Goal: Task Accomplishment & Management: Complete application form

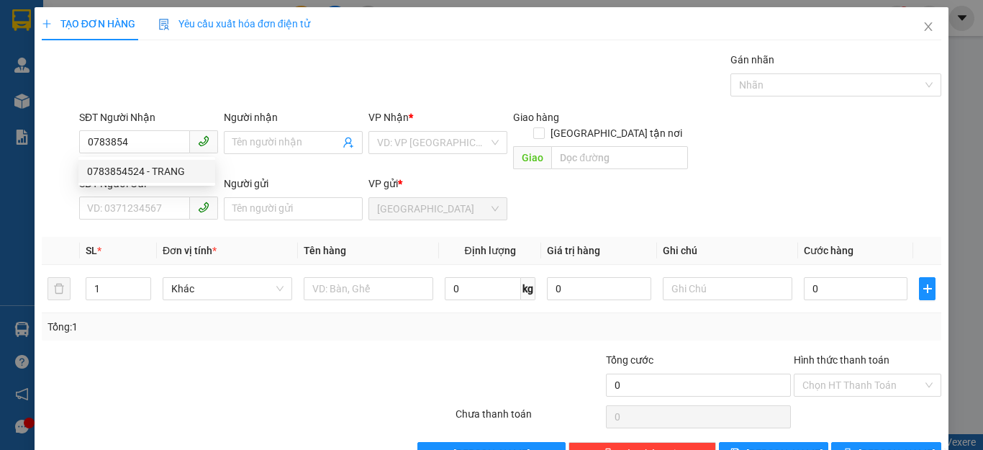
click at [115, 169] on div "0783854524 - TRANG" at bounding box center [146, 171] width 119 height 16
type input "0783854524"
type input "TRANG"
type input "150.000"
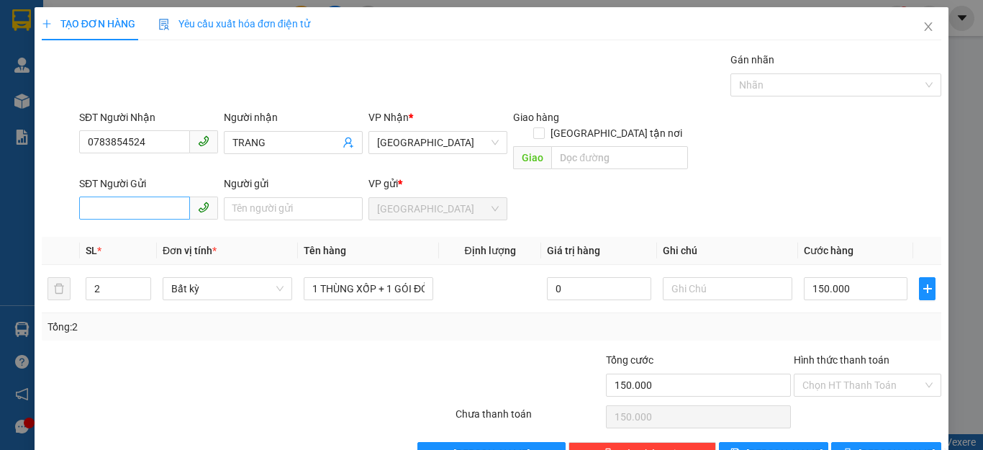
type input "0783854524"
click at [102, 196] on input "SĐT Người Gửi" at bounding box center [134, 207] width 111 height 23
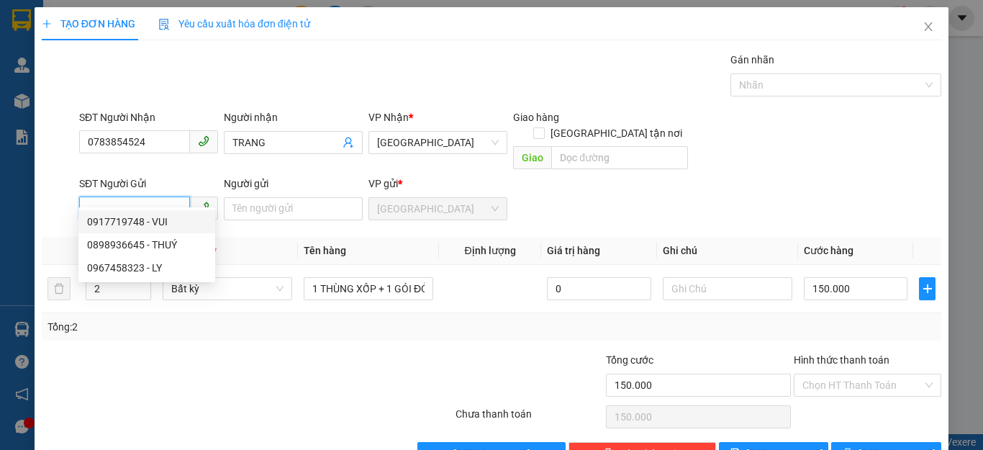
click at [128, 216] on div "0917719748 - VUI" at bounding box center [146, 222] width 119 height 16
type input "0917719748"
type input "VUI"
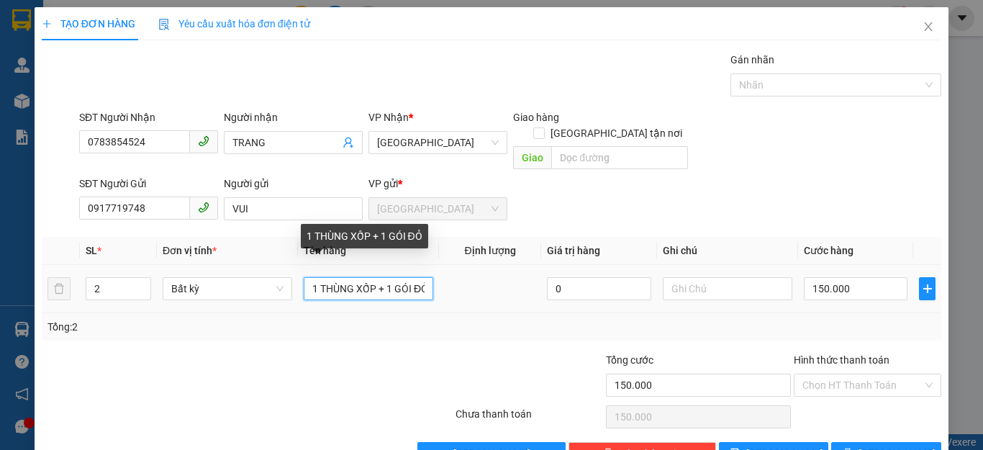
click at [424, 277] on input "1 THÙNG XỐP + 1 GÓI ĐỎ" at bounding box center [369, 288] width 130 height 23
click at [418, 277] on input "1 THÙNG XỐP + 1 GÓI" at bounding box center [369, 288] width 130 height 23
click at [314, 277] on input "1 THÙNG XỐP" at bounding box center [369, 288] width 130 height 23
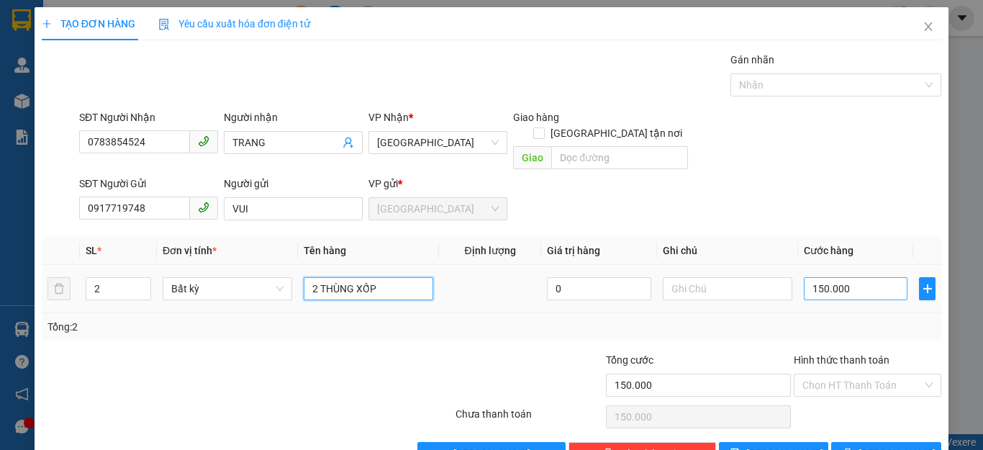
type input "2 THÙNG XỐP"
click at [843, 277] on input "150.000" at bounding box center [856, 288] width 104 height 23
type input "0"
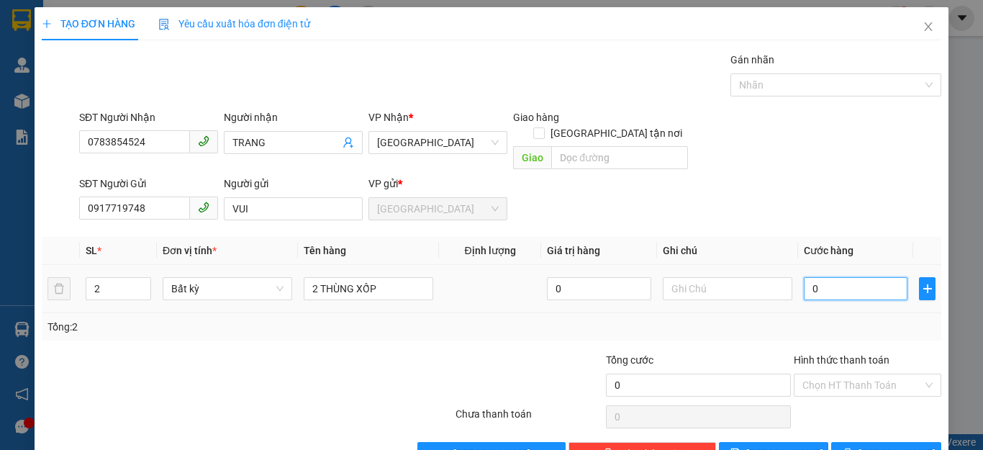
type input "9"
type input "09"
type input "90"
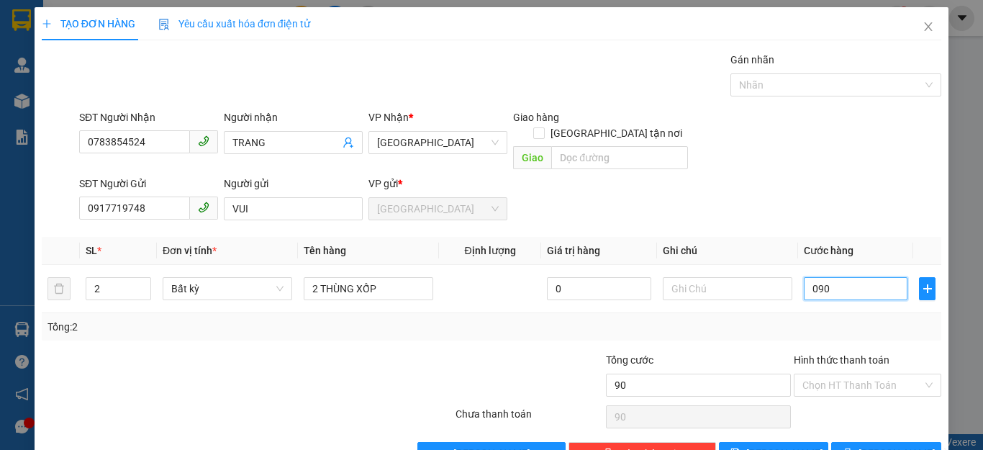
type input "090"
type input "90.000"
click at [859, 313] on div "Tổng: 2" at bounding box center [491, 326] width 899 height 27
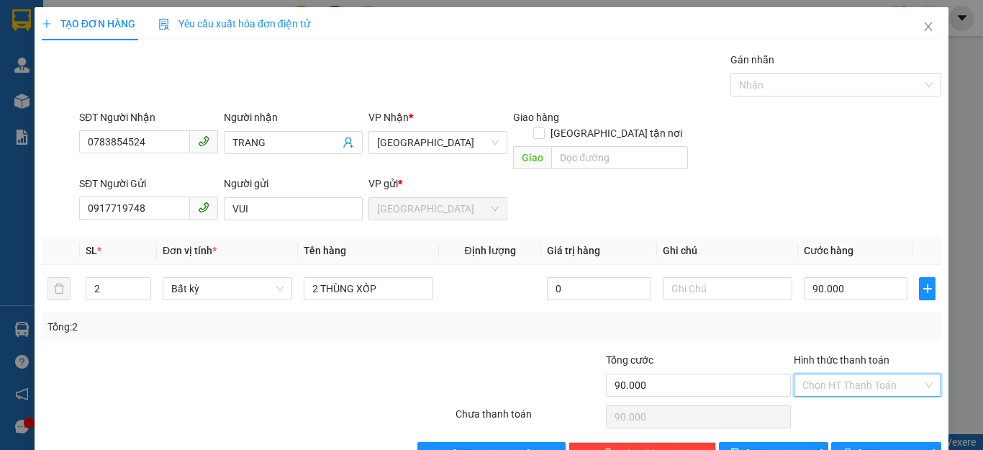
click at [892, 374] on input "Hình thức thanh toán" at bounding box center [862, 385] width 120 height 22
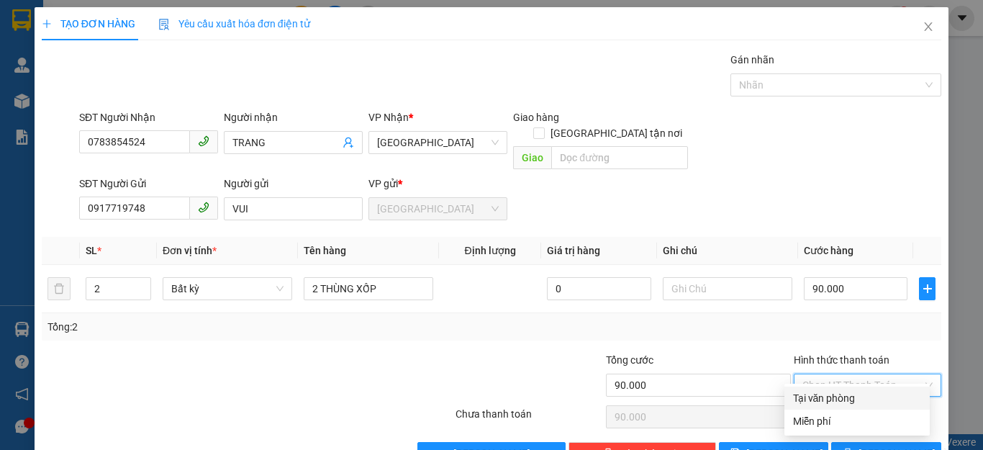
click at [836, 397] on div "Tại văn phòng" at bounding box center [857, 398] width 128 height 16
type input "0"
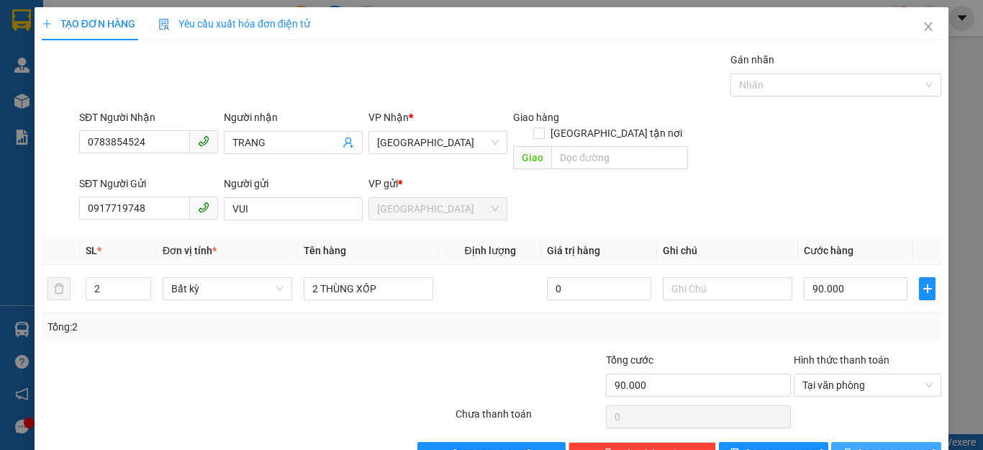
click at [868, 445] on span "[PERSON_NAME] và In" at bounding box center [908, 453] width 101 height 16
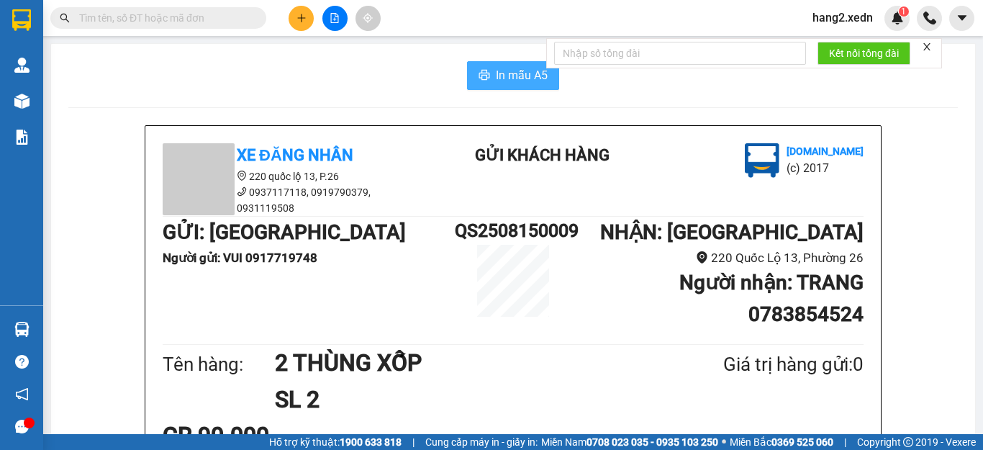
click at [496, 79] on span "In mẫu A5" at bounding box center [522, 75] width 52 height 18
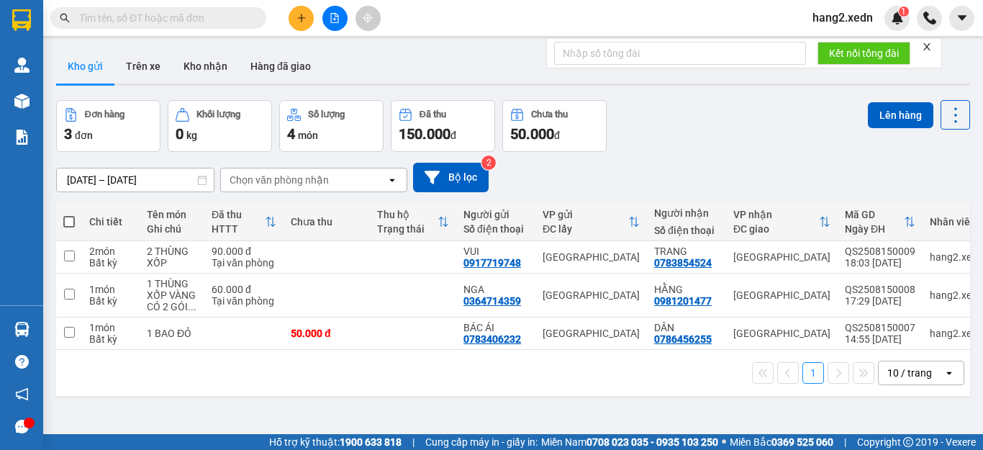
click at [88, 24] on input "text" at bounding box center [164, 18] width 170 height 16
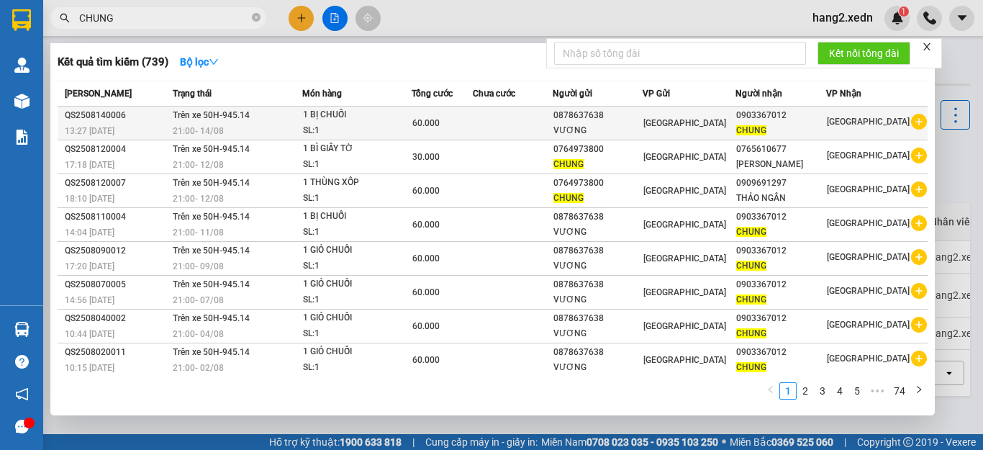
type input "CHUNG"
click at [641, 124] on div "VƯƠNG" at bounding box center [597, 130] width 88 height 15
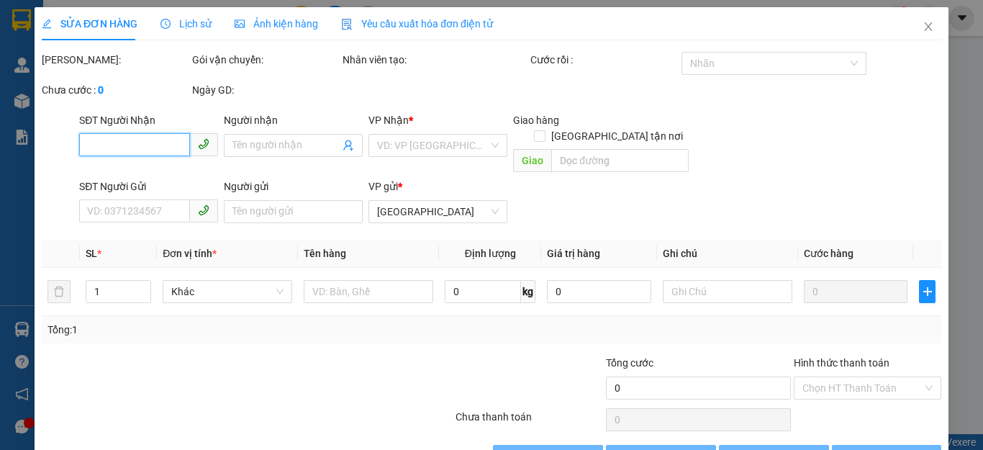
type input "0903367012"
type input "CHUNG"
type input "0878637638"
type input "VƯƠNG"
type input "60.000"
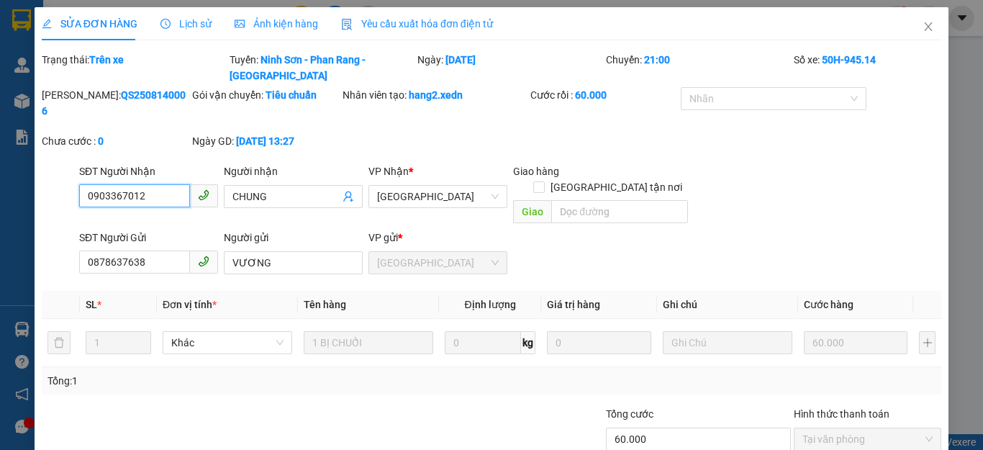
scroll to position [50, 0]
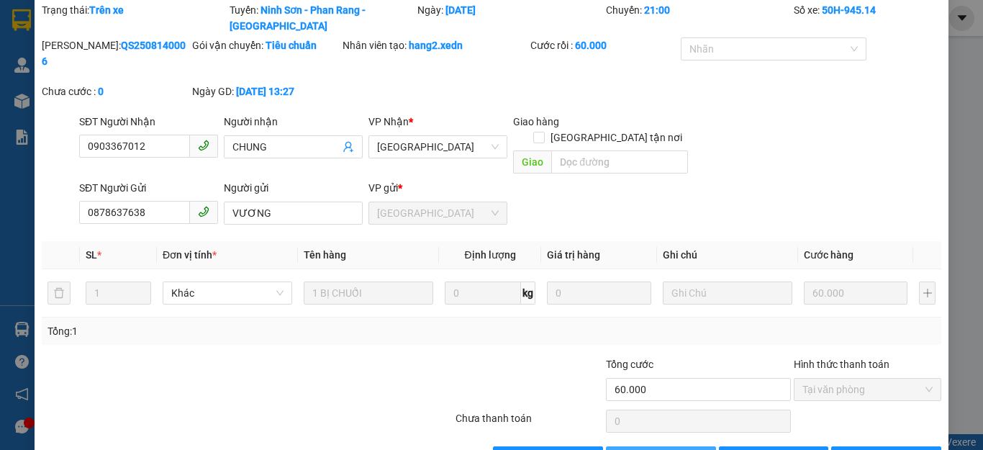
click at [638, 449] on span "Thêm ĐH mới" at bounding box center [668, 458] width 61 height 16
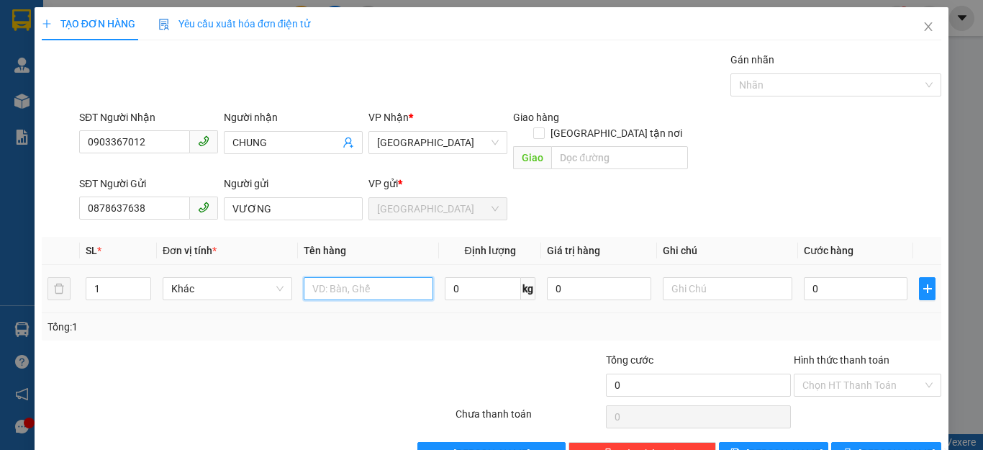
click at [313, 277] on input "text" at bounding box center [369, 288] width 130 height 23
type input "1 GIỎ CHUỐI"
click at [810, 279] on input "0" at bounding box center [856, 288] width 104 height 23
type input "6"
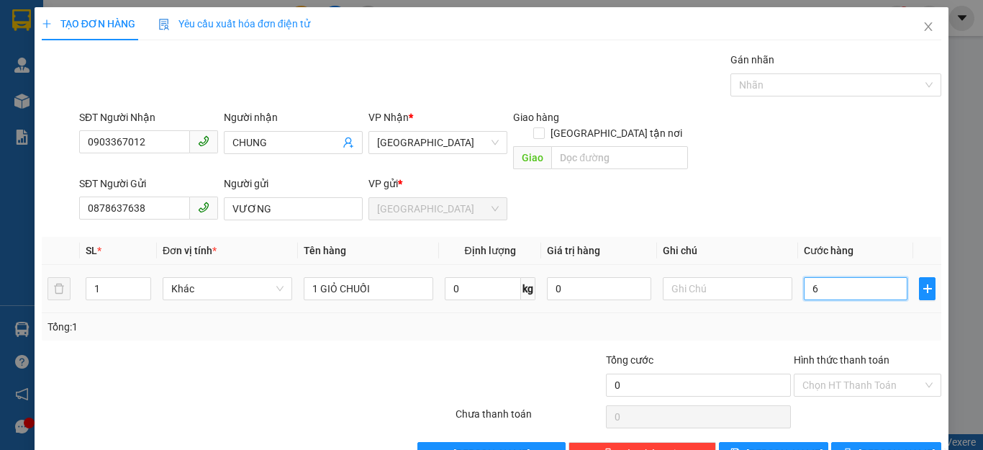
type input "6"
type input "60"
type input "60.000"
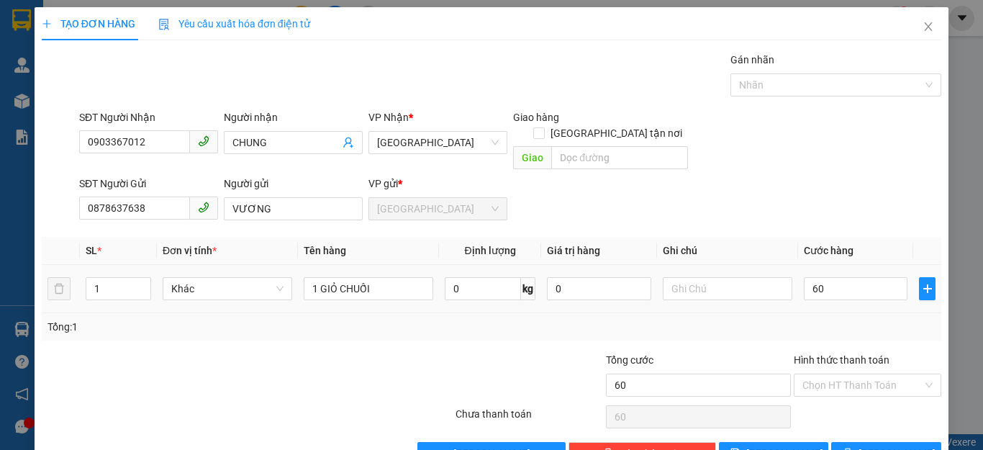
type input "60.000"
click at [835, 296] on td "60.000" at bounding box center [855, 289] width 115 height 48
click at [871, 374] on input "Hình thức thanh toán" at bounding box center [862, 385] width 120 height 22
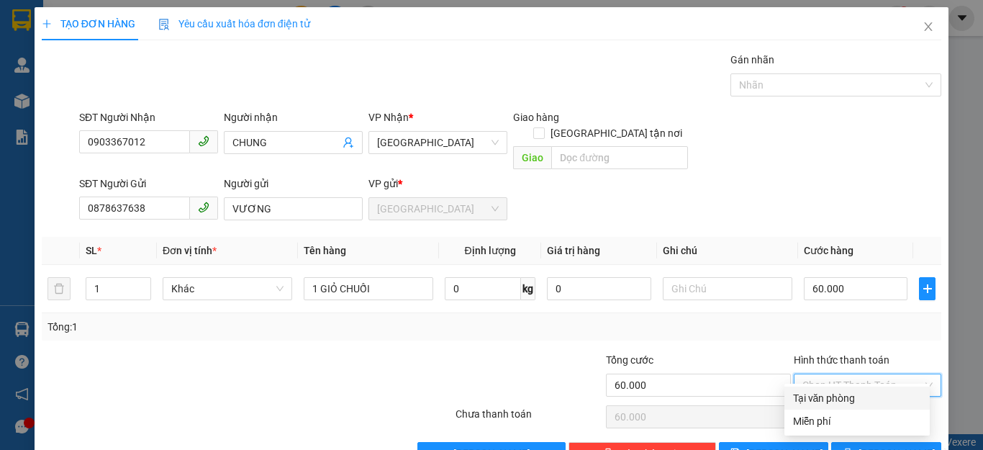
click at [839, 398] on div "Tại văn phòng" at bounding box center [857, 398] width 128 height 16
type input "0"
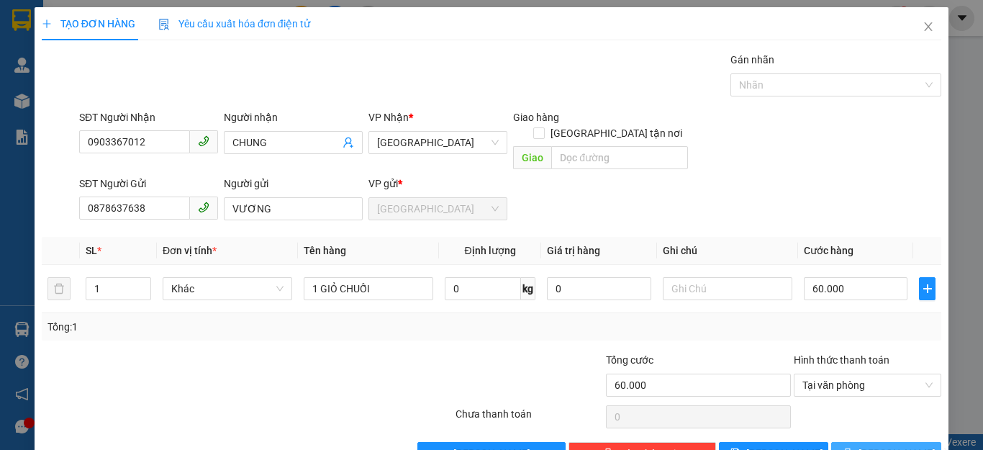
click at [853, 448] on icon "printer" at bounding box center [848, 453] width 10 height 10
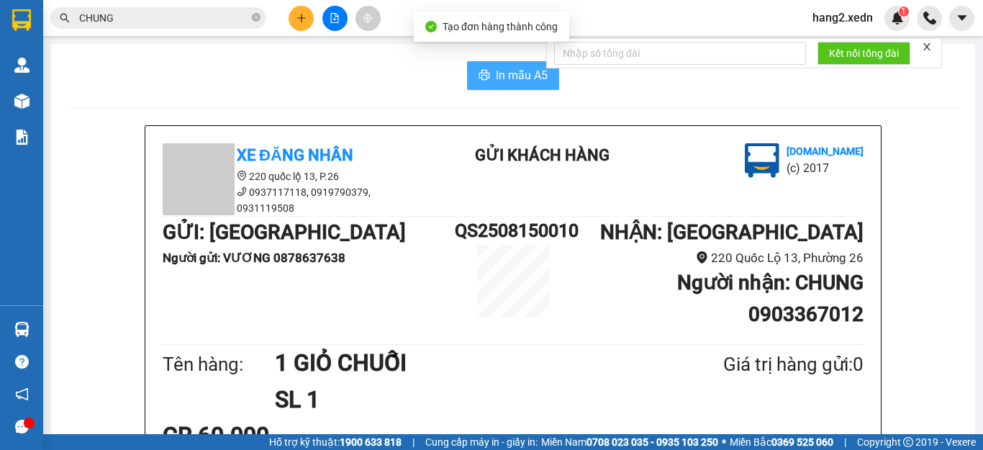
click at [499, 74] on span "In mẫu A5" at bounding box center [522, 75] width 52 height 18
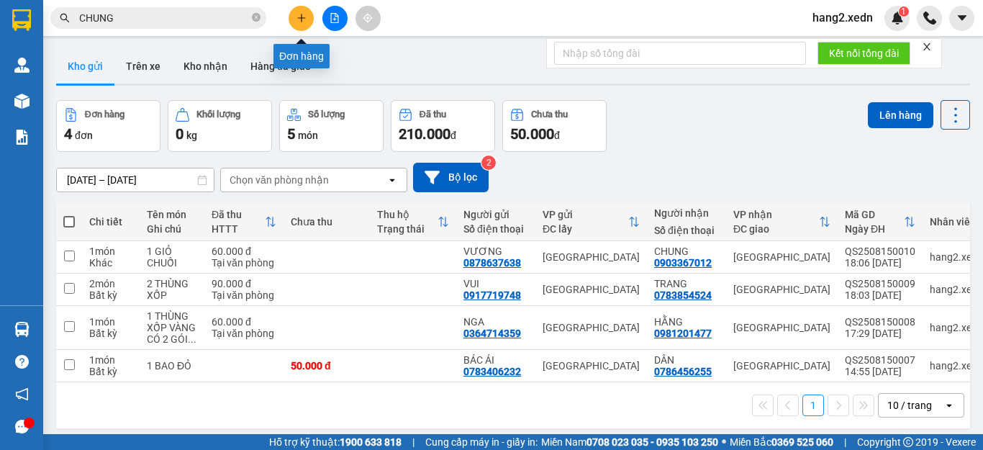
click at [301, 19] on icon "plus" at bounding box center [301, 18] width 1 height 8
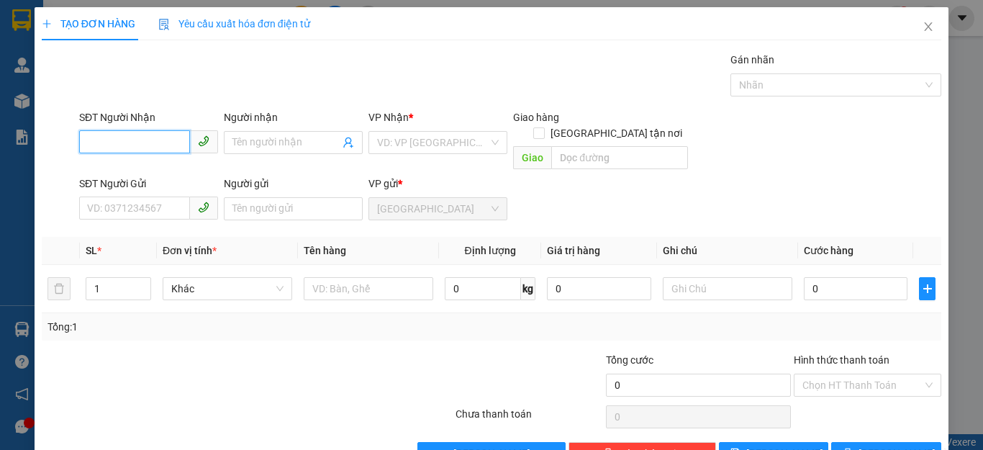
click at [86, 144] on input "SĐT Người Nhận" at bounding box center [134, 141] width 111 height 23
type input "0394234439"
click at [117, 168] on div "0394234439 - THỊNH" at bounding box center [146, 171] width 119 height 16
type input "THỊNH"
type input "40.000"
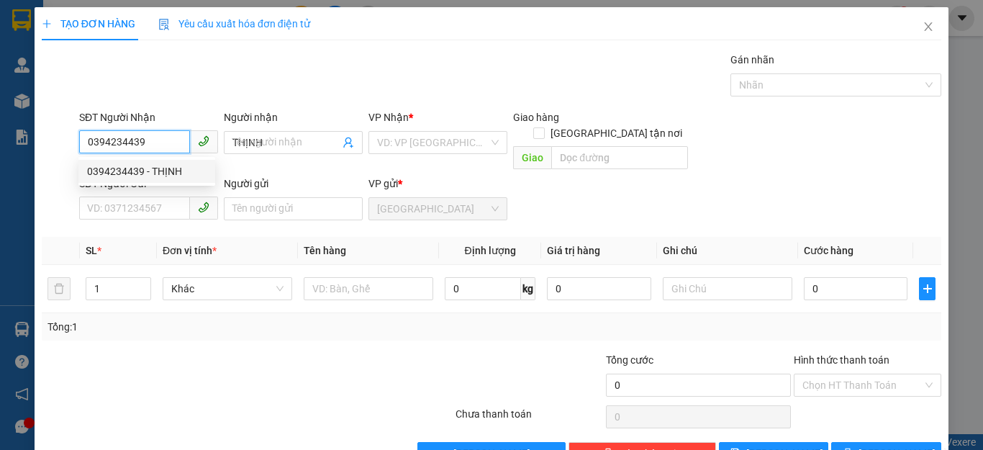
type input "40.000"
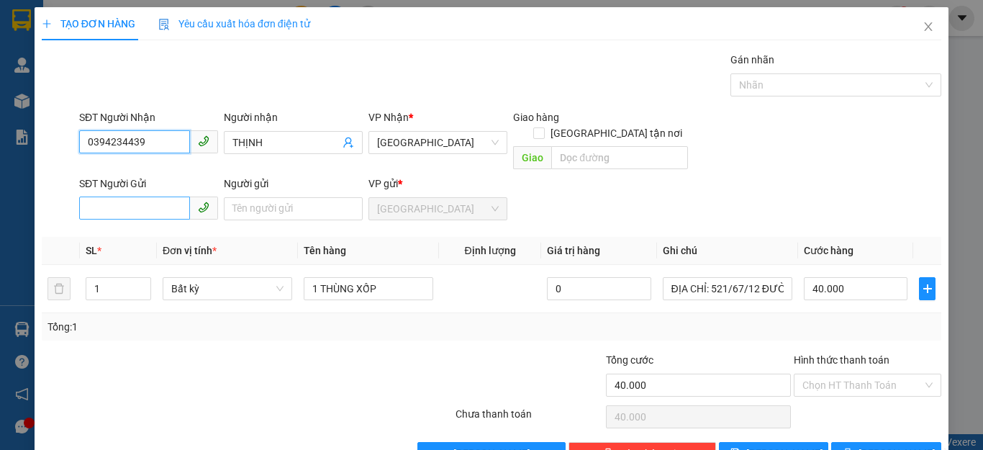
type input "0394234439"
click at [92, 197] on input "SĐT Người Gửi" at bounding box center [134, 207] width 111 height 23
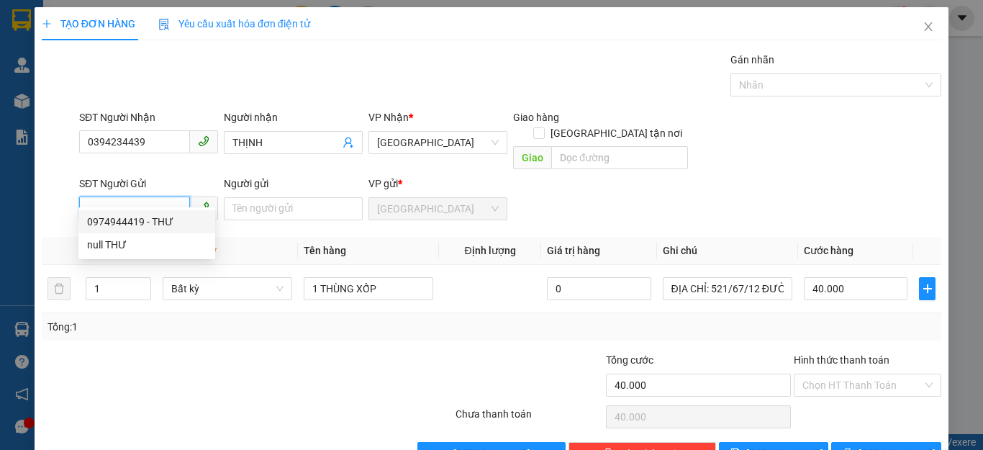
click at [112, 222] on div "0974944419 - THƯ" at bounding box center [146, 222] width 119 height 16
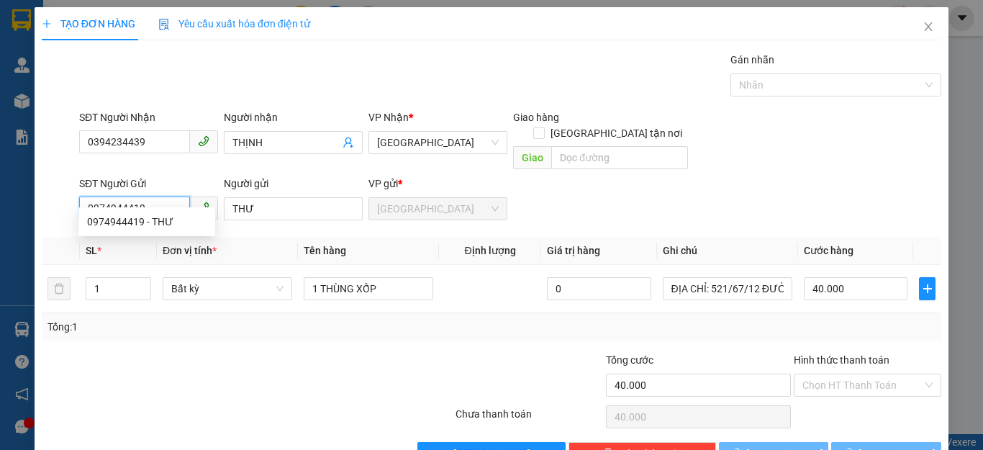
type input "0974944419"
type input "THƯ"
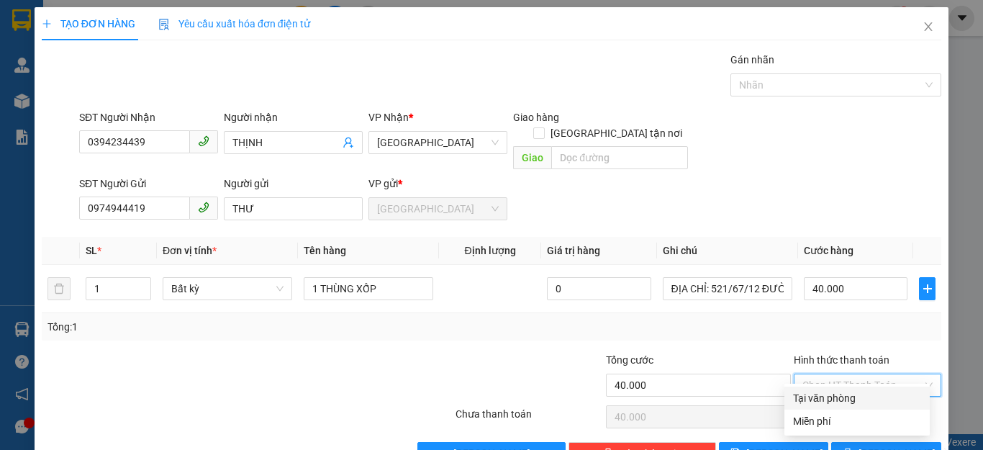
click at [842, 374] on input "Hình thức thanh toán" at bounding box center [862, 385] width 120 height 22
drag, startPoint x: 830, startPoint y: 398, endPoint x: 599, endPoint y: 406, distance: 231.1
click at [682, 408] on div "Transit Pickup Surcharge Ids Transit Deliver Surcharge Ids Transit Deliver Surc…" at bounding box center [491, 258] width 899 height 413
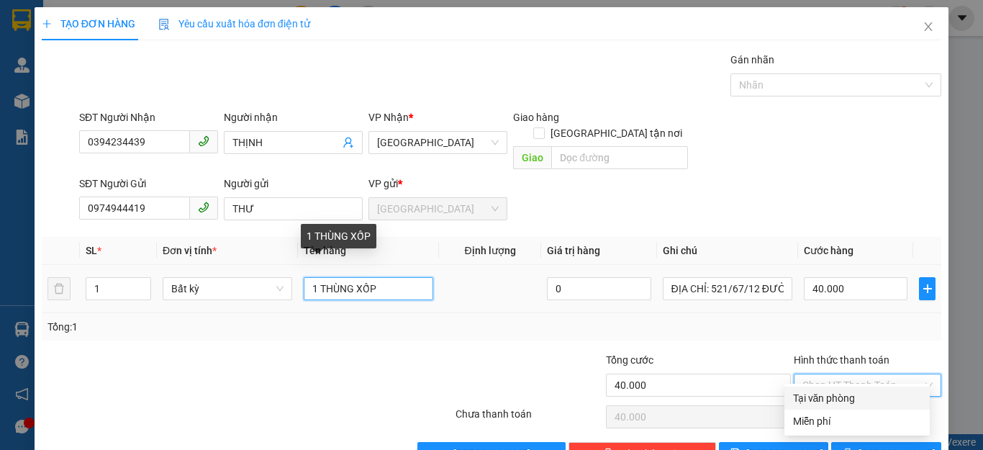
click at [383, 277] on input "1 THÙNG XỐP" at bounding box center [369, 288] width 130 height 23
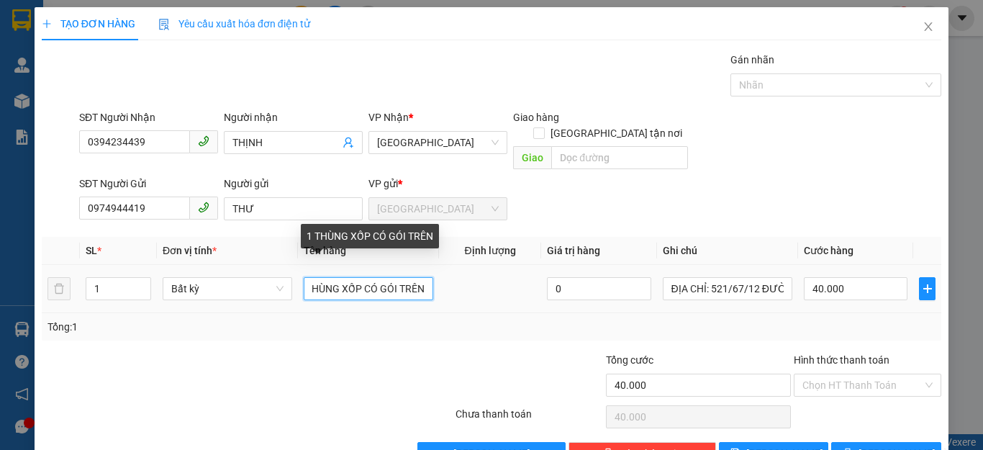
scroll to position [0, 17]
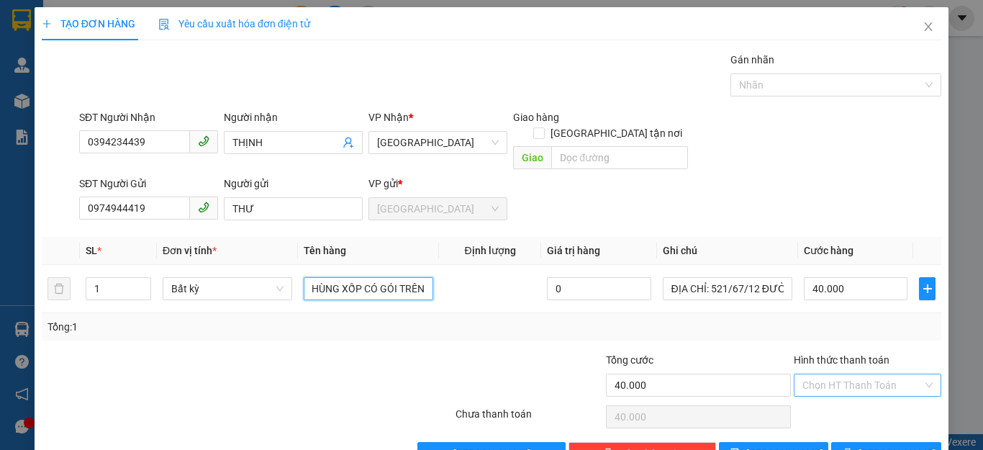
type input "1 THÙNG XỐP CÓ GÓI TRÊN"
click at [839, 374] on input "Hình thức thanh toán" at bounding box center [862, 385] width 120 height 22
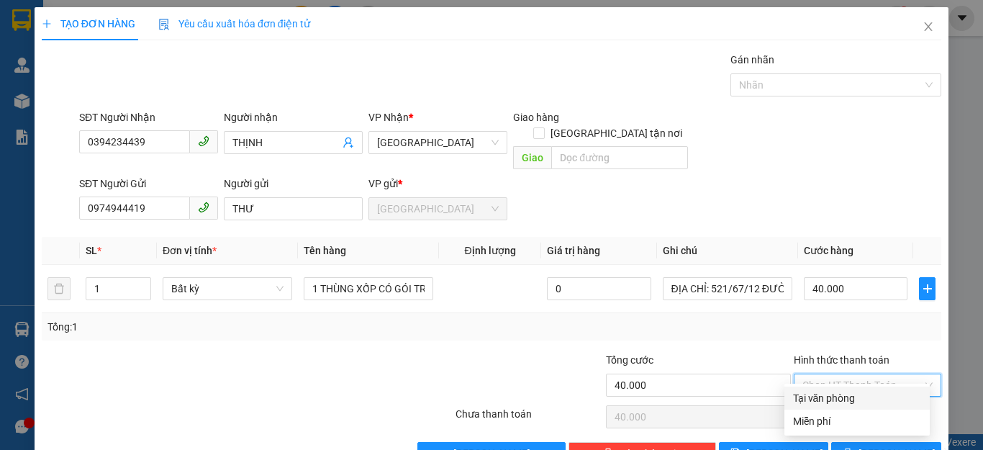
click at [827, 399] on div "Tại văn phòng" at bounding box center [857, 398] width 128 height 16
type input "0"
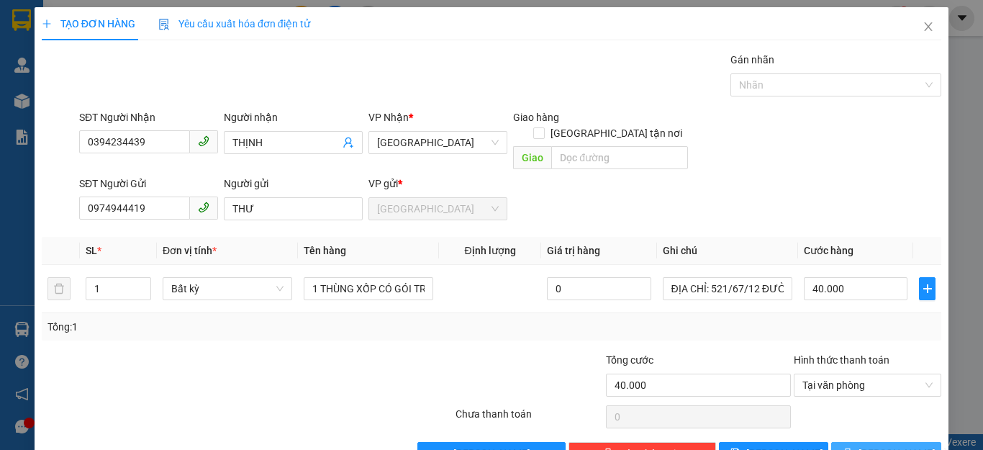
click at [858, 442] on button "[PERSON_NAME] và In" at bounding box center [886, 453] width 110 height 23
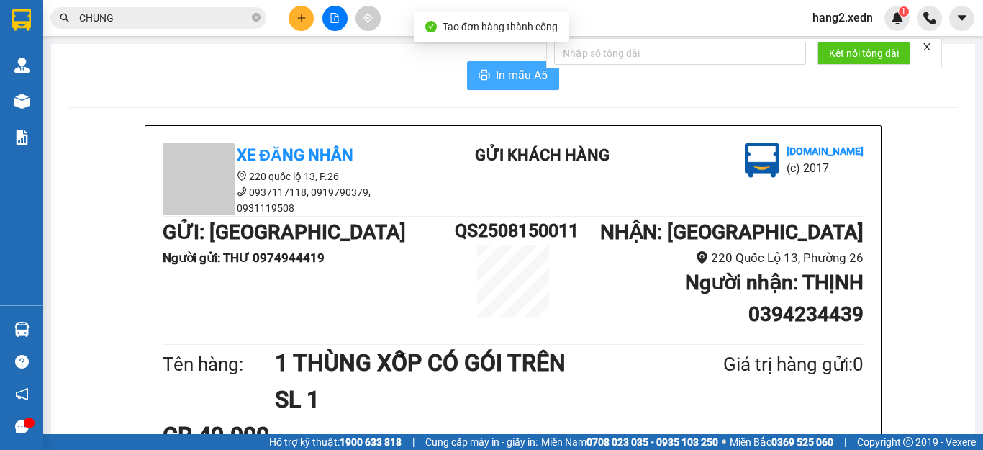
click at [499, 76] on span "In mẫu A5" at bounding box center [522, 75] width 52 height 18
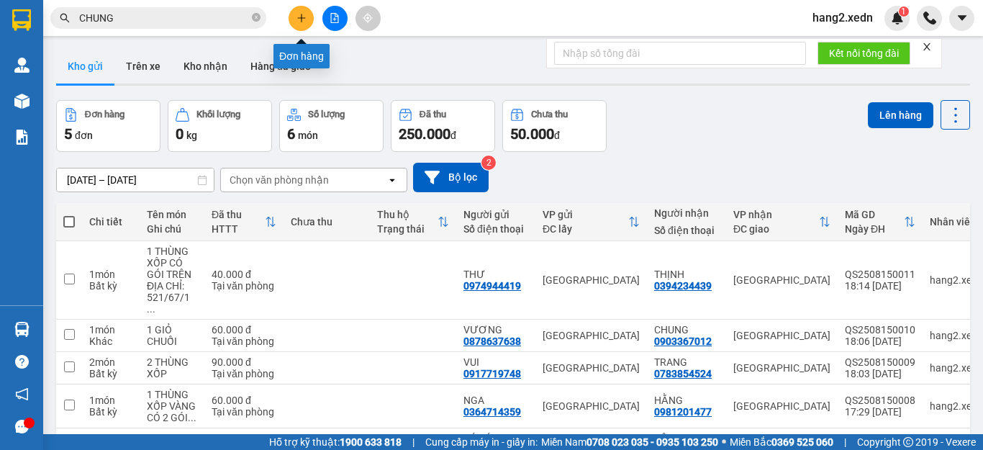
click at [299, 18] on icon "plus" at bounding box center [301, 17] width 8 height 1
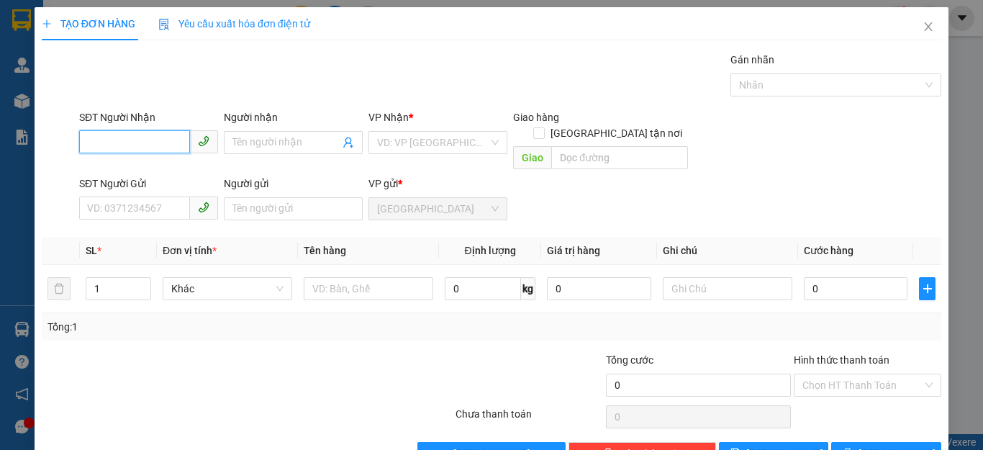
click at [85, 147] on input "SĐT Người Nhận" at bounding box center [134, 141] width 111 height 23
click at [117, 169] on div "0359121349 - TRANG" at bounding box center [146, 171] width 119 height 16
type input "0359121349"
type input "TRANG"
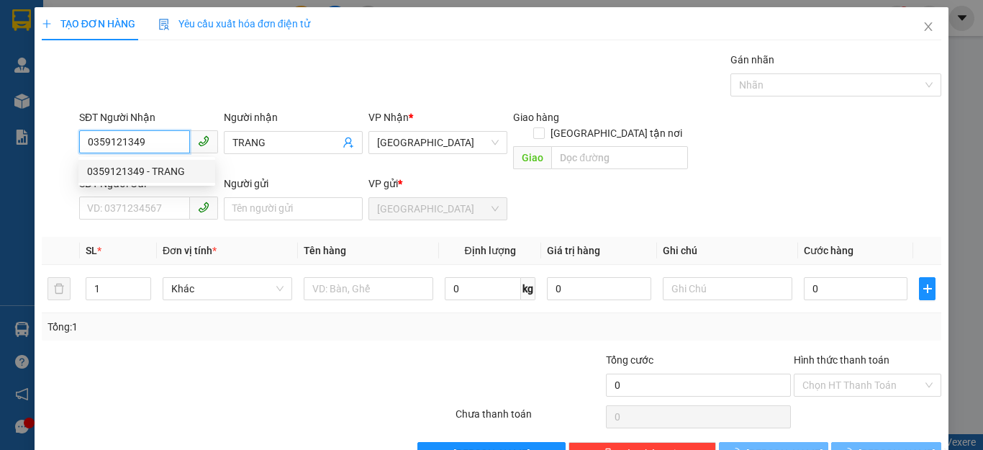
type input "100.000"
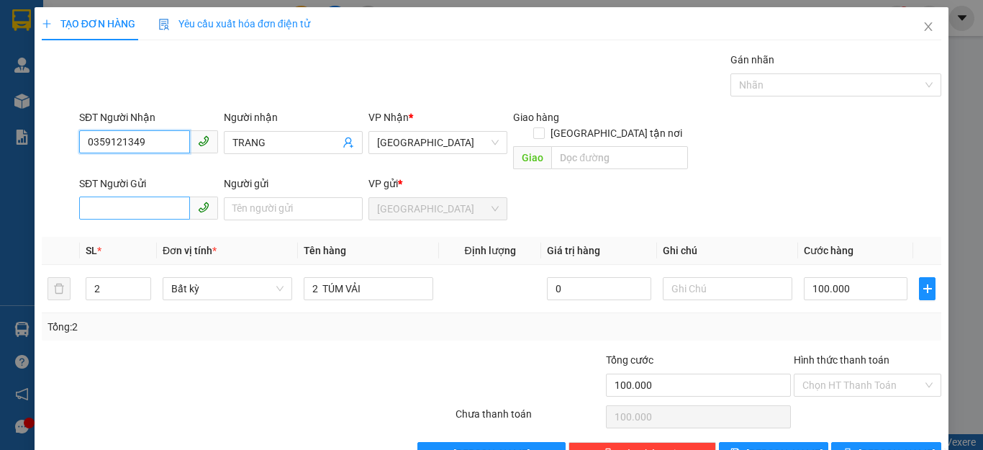
type input "0359121349"
click at [90, 196] on input "SĐT Người Gửi" at bounding box center [134, 207] width 111 height 23
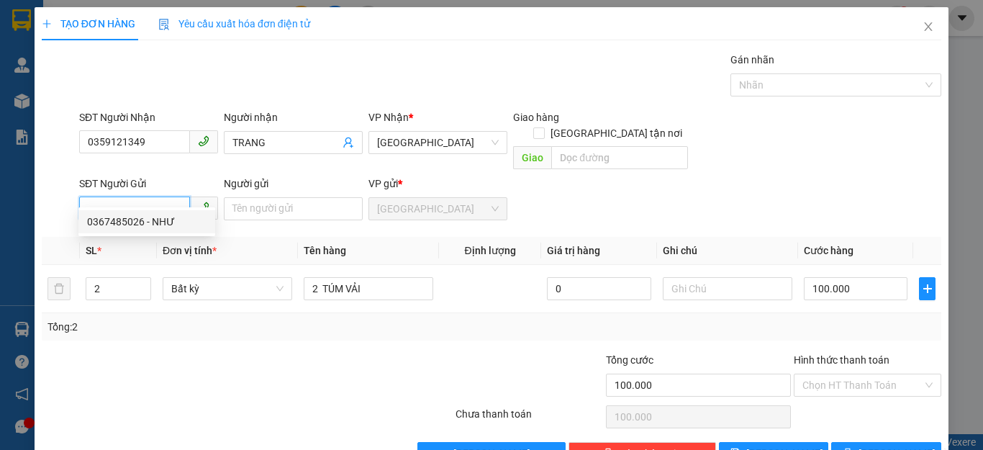
click at [120, 218] on div "0367485026 - NHƯ" at bounding box center [146, 222] width 119 height 16
type input "0367485026"
type input "NHƯ"
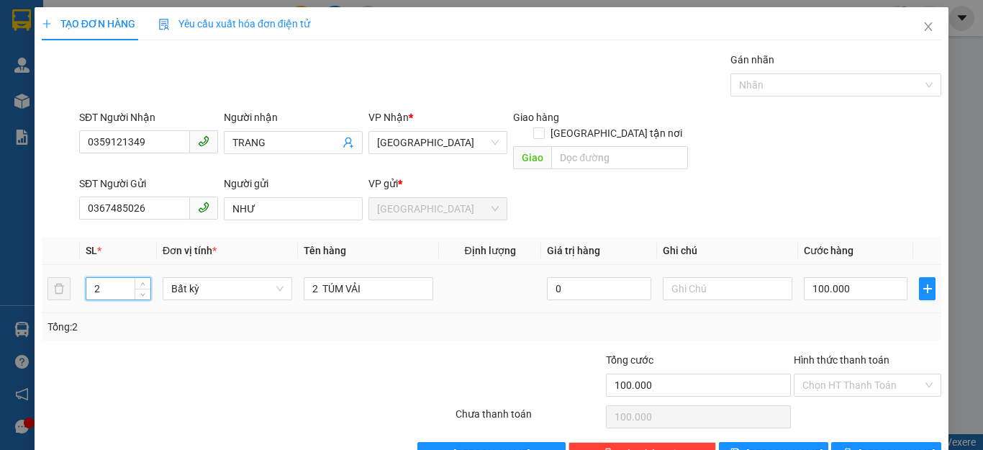
click at [99, 278] on input "2" at bounding box center [118, 289] width 64 height 22
type input "1"
click at [314, 277] on input "2 TÚM VẢI" at bounding box center [369, 288] width 130 height 23
type input "TÚM VẢI"
type input "0"
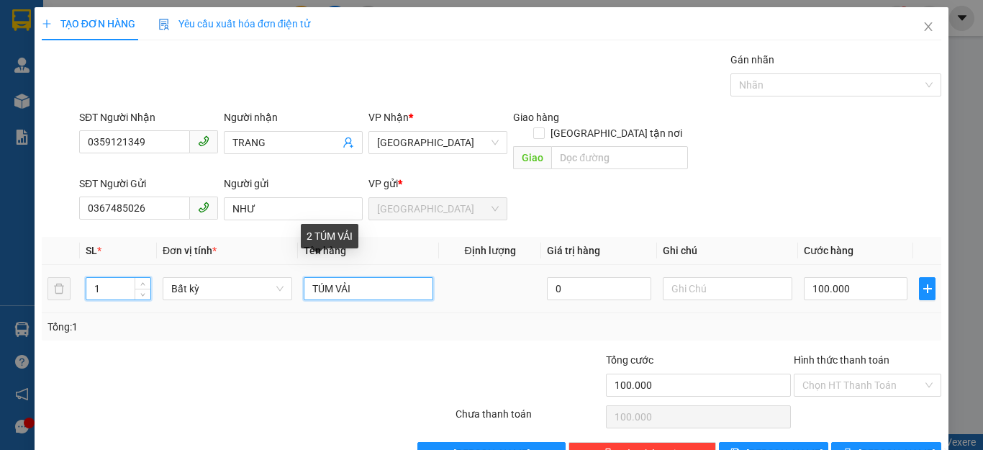
type input "0"
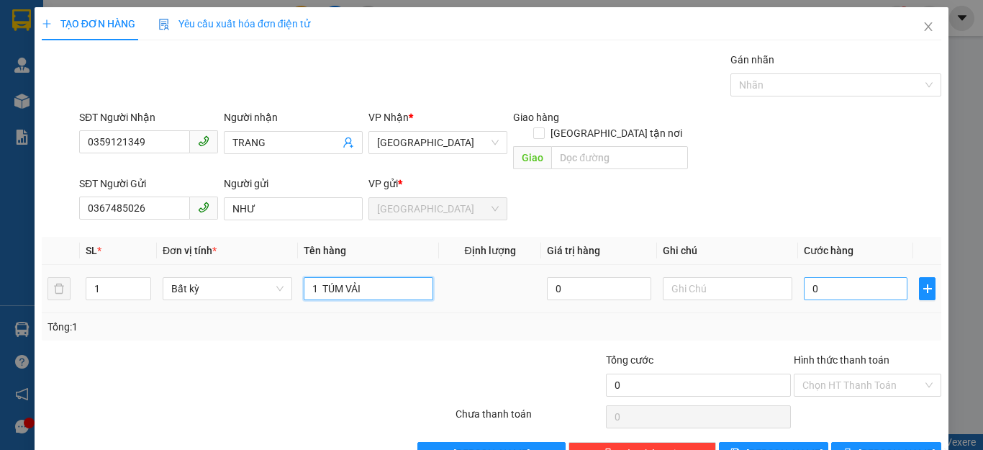
type input "1 TÚM VẢI"
click at [817, 277] on input "0" at bounding box center [856, 288] width 104 height 23
type input "5"
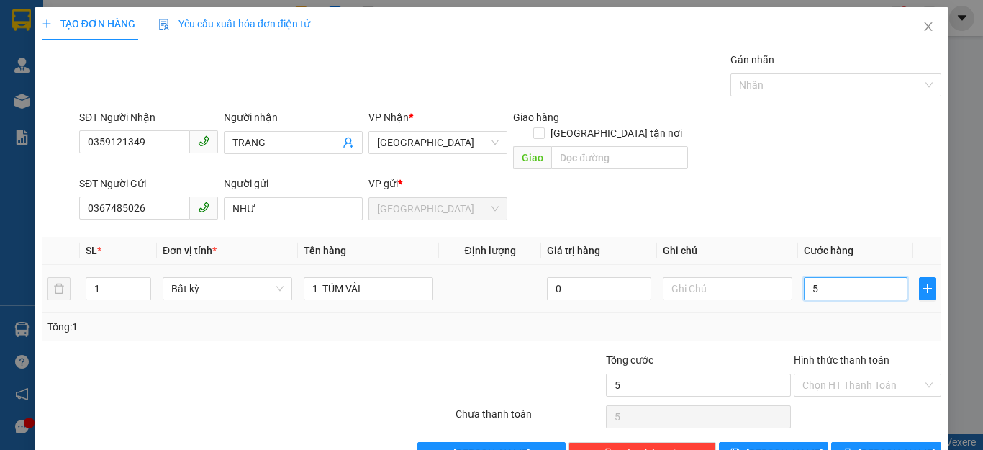
type input "50"
type input "50.000"
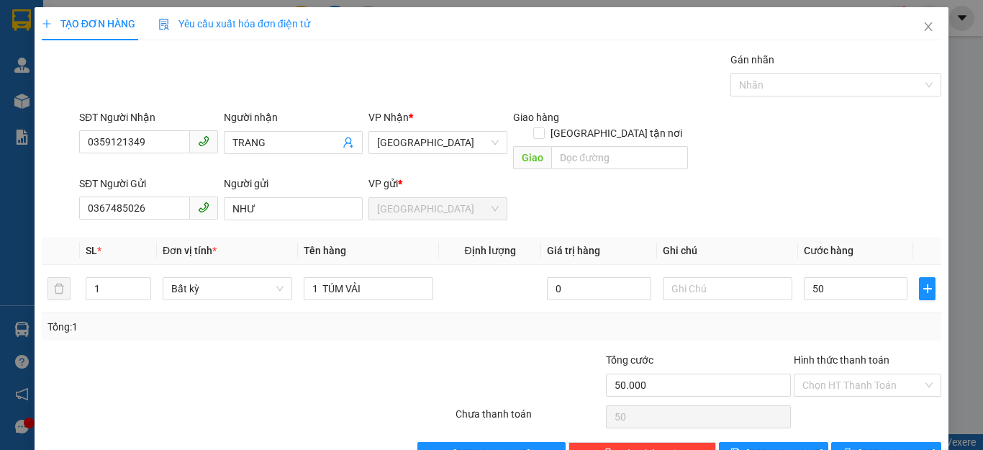
type input "50.000"
click at [863, 319] on div "Tổng: 1" at bounding box center [491, 327] width 888 height 16
click at [876, 374] on input "Hình thức thanh toán" at bounding box center [862, 385] width 120 height 22
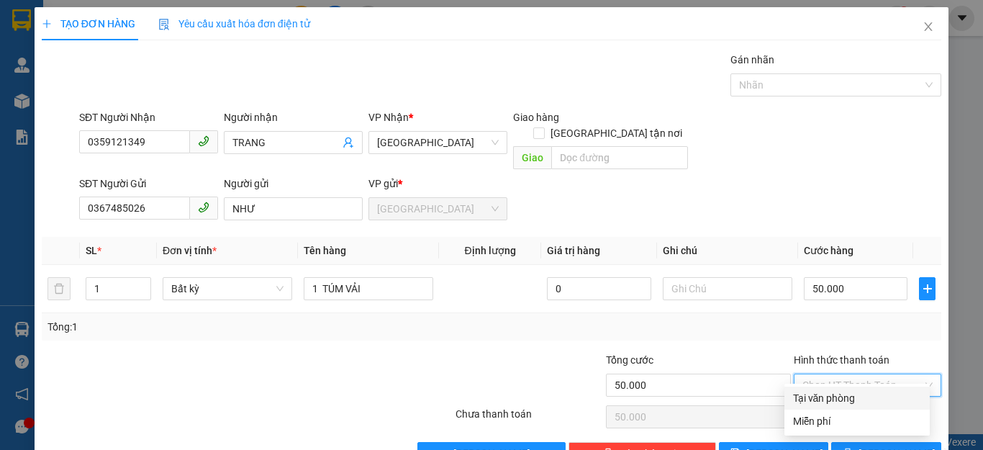
click at [827, 395] on div "Tại văn phòng" at bounding box center [857, 398] width 128 height 16
type input "0"
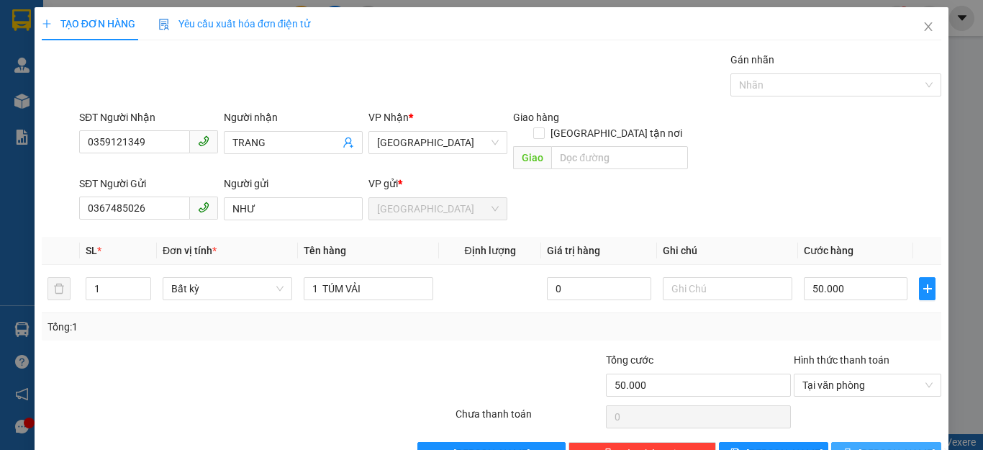
click at [867, 445] on span "[PERSON_NAME] và In" at bounding box center [908, 453] width 101 height 16
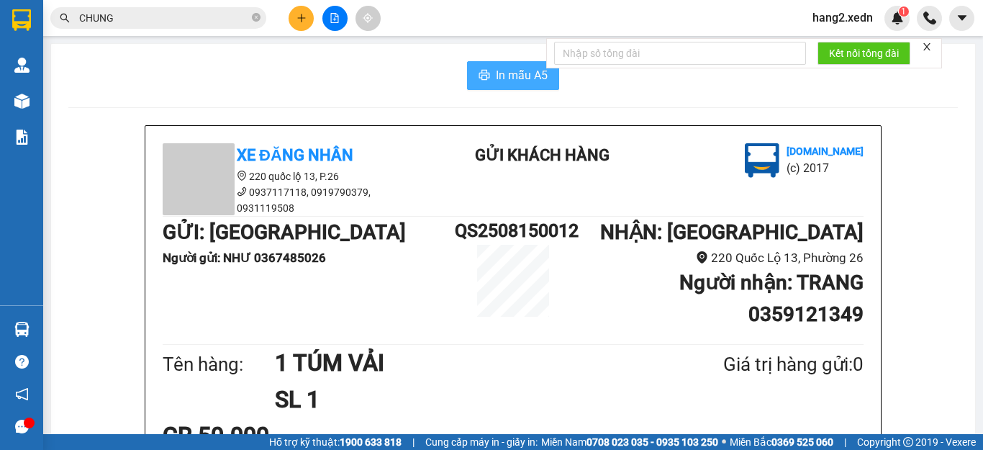
click at [516, 79] on span "In mẫu A5" at bounding box center [522, 75] width 52 height 18
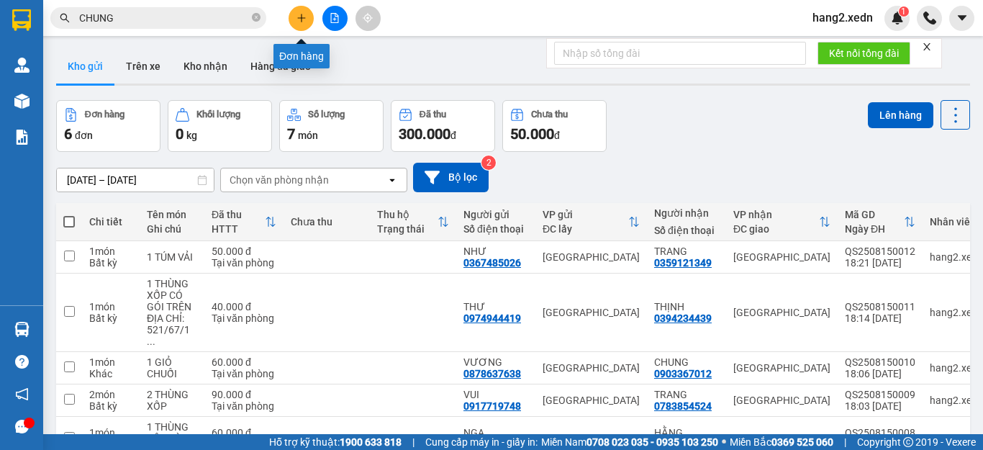
click at [299, 21] on icon "plus" at bounding box center [301, 18] width 10 height 10
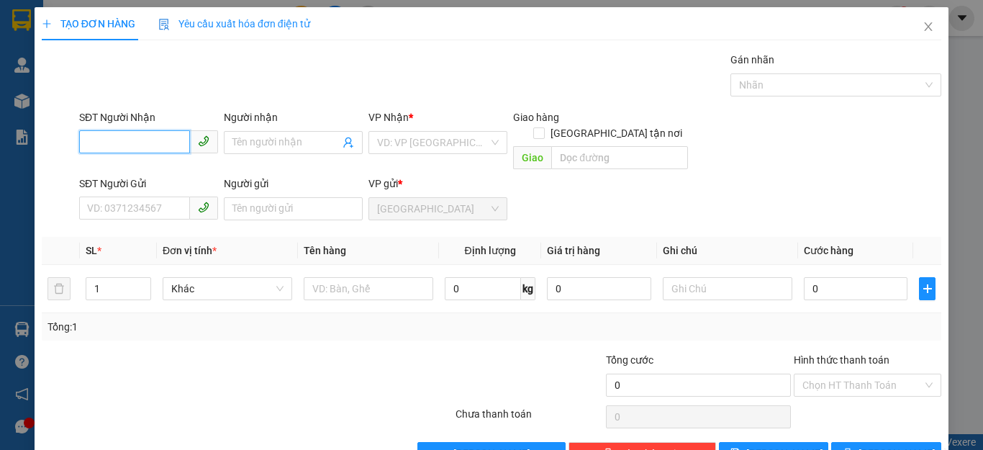
click at [84, 142] on input "SĐT Người Nhận" at bounding box center [134, 141] width 111 height 23
click at [115, 168] on div "0394398680 - HƯƠNG" at bounding box center [146, 171] width 119 height 16
type input "0394398680"
type input "HƯƠNG"
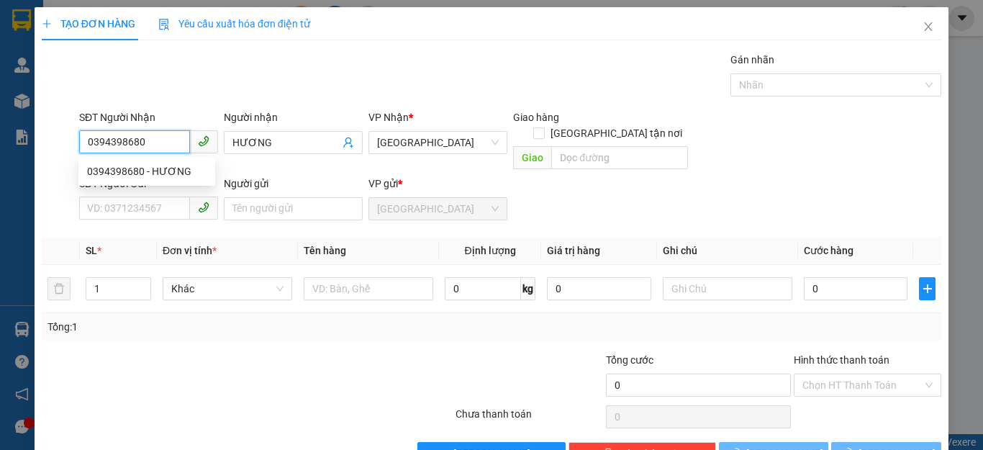
type input "60.000"
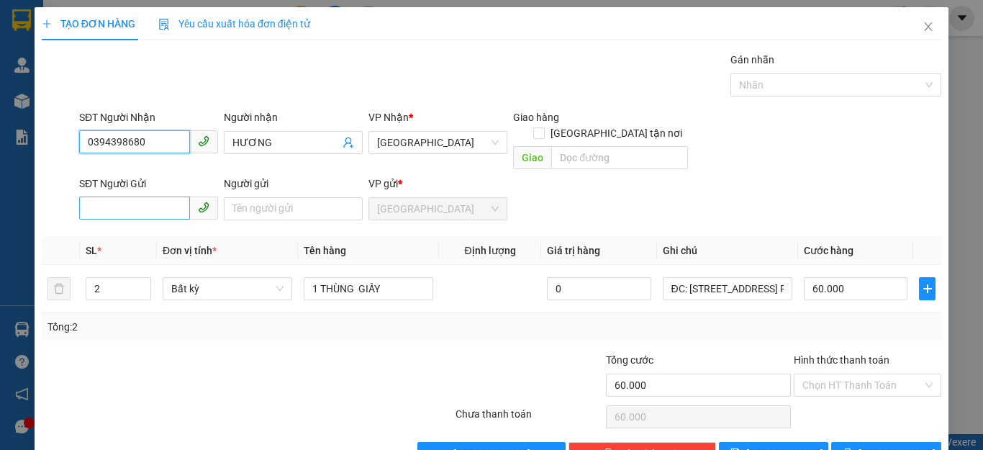
type input "0394398680"
click at [95, 196] on input "SĐT Người Gửi" at bounding box center [134, 207] width 111 height 23
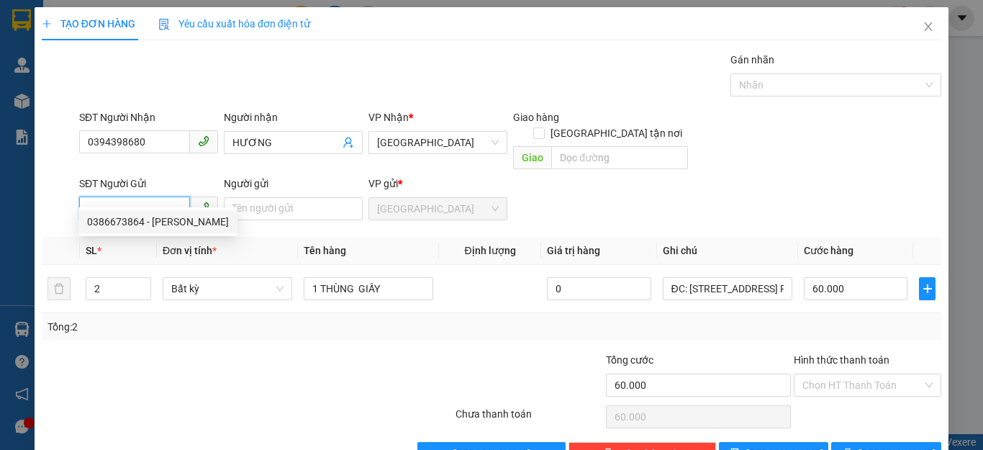
click at [122, 222] on div "0386673864 - [PERSON_NAME]" at bounding box center [158, 222] width 142 height 16
type input "0386673864"
type input "NGUYỄN ĐẶT"
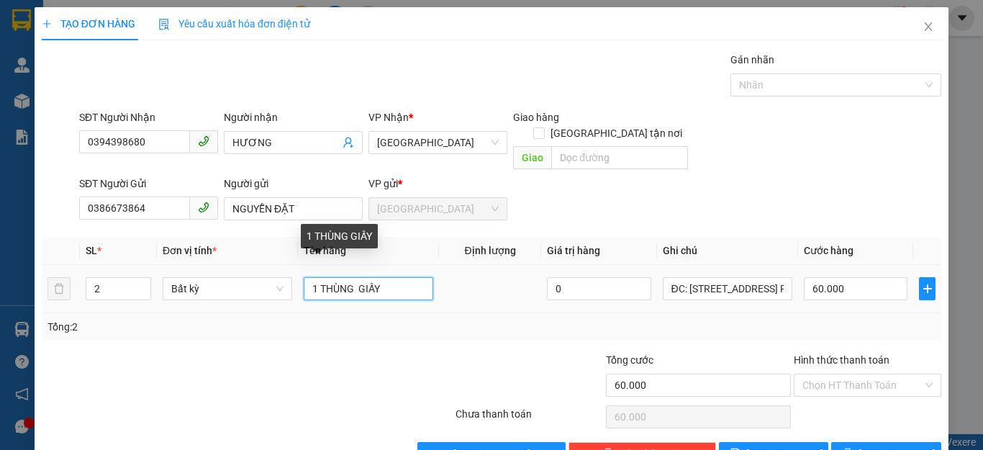
click at [314, 277] on input "1 THÙNG GIẤY" at bounding box center [369, 288] width 130 height 23
type input "2 THÙNG GIẤY"
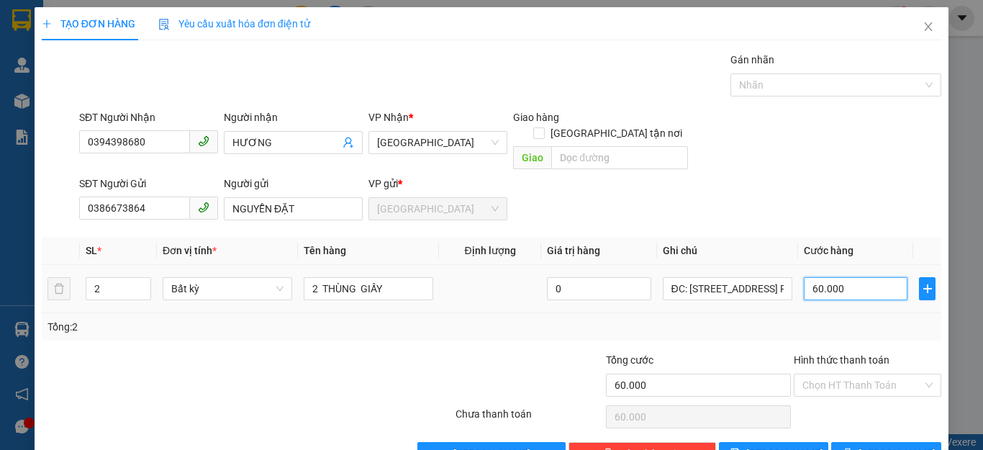
click at [848, 278] on input "60.000" at bounding box center [856, 288] width 104 height 23
type input "0"
type input "1"
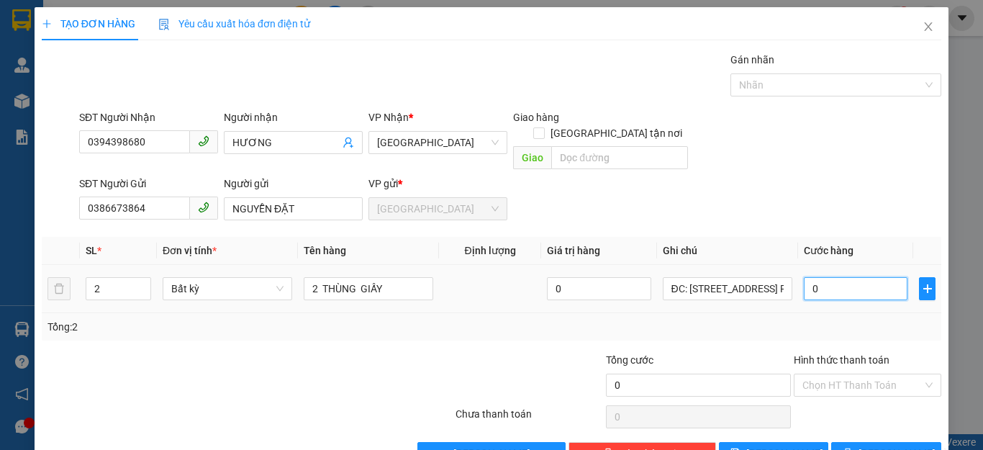
type input "1"
type input "01"
type input "10"
type input "0.100"
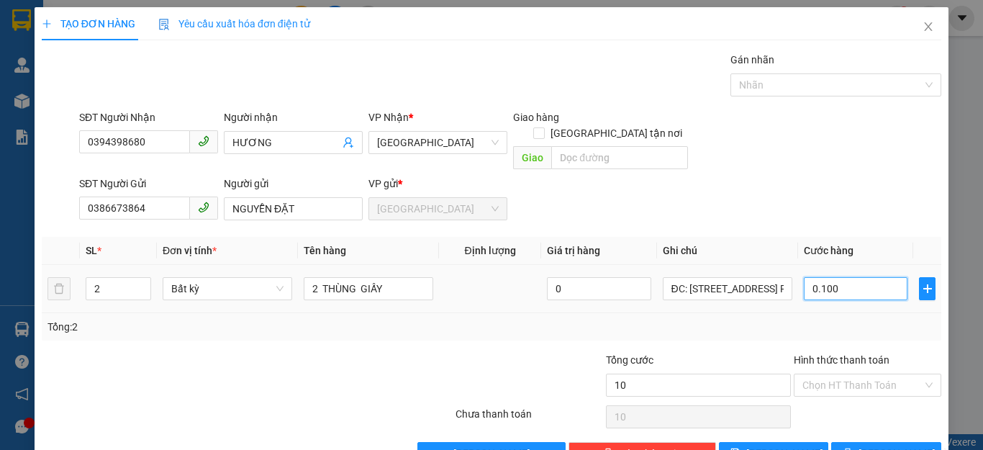
type input "100"
type input "0.100"
type input "100.000"
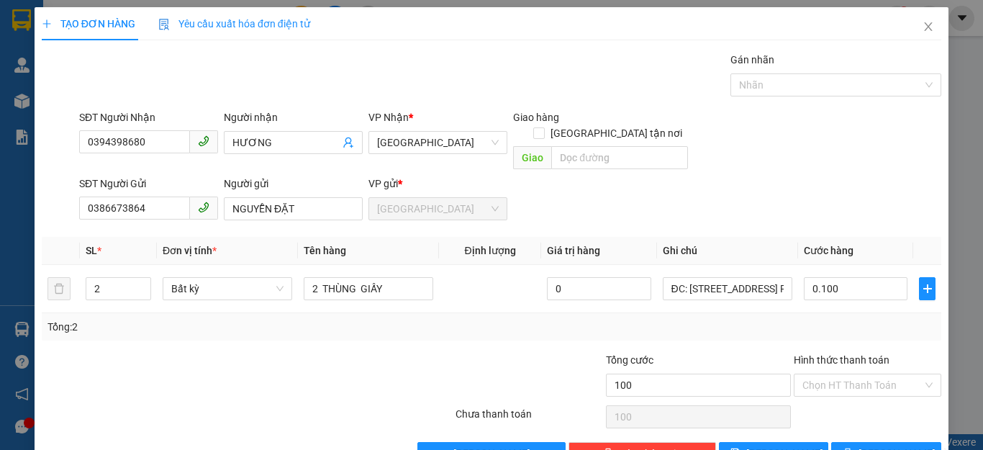
type input "100.000"
click at [868, 319] on div "Tổng: 2" at bounding box center [491, 327] width 888 height 16
click at [873, 374] on input "Hình thức thanh toán" at bounding box center [862, 385] width 120 height 22
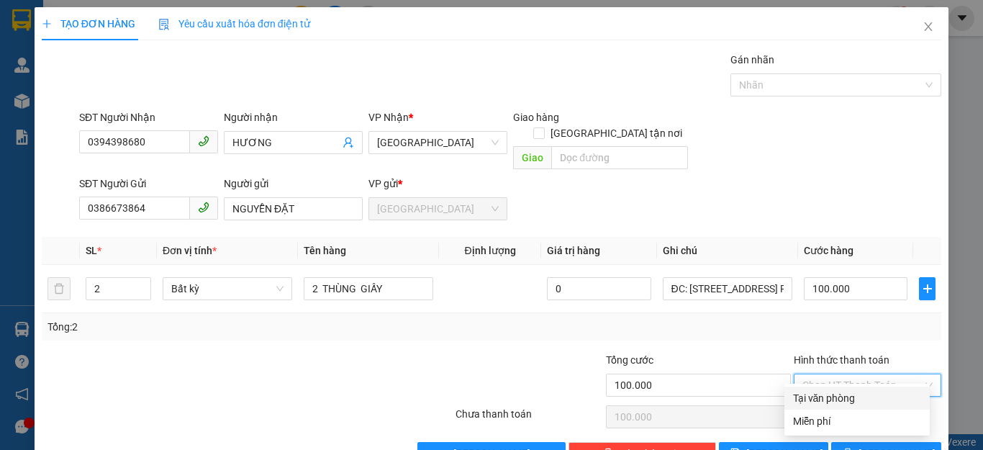
click at [839, 396] on div "Tại văn phòng" at bounding box center [857, 398] width 128 height 16
type input "0"
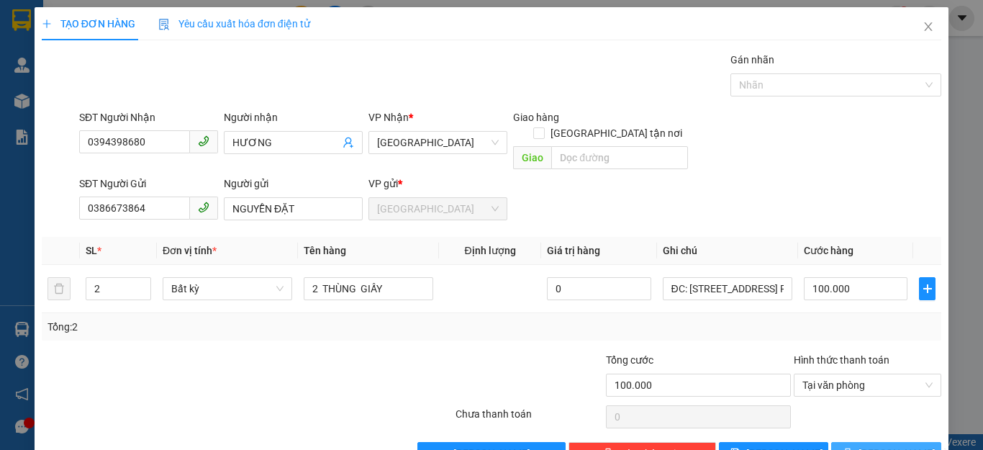
click at [871, 445] on span "[PERSON_NAME] và In" at bounding box center [908, 453] width 101 height 16
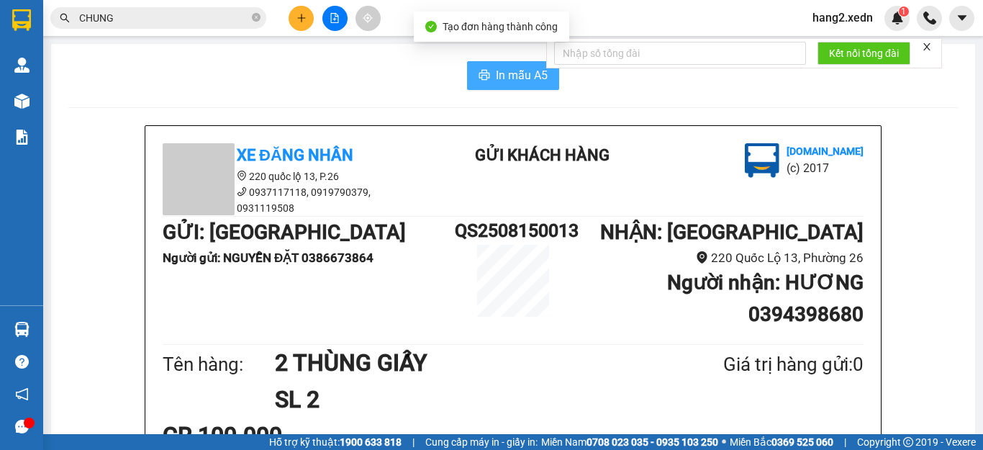
click at [510, 76] on span "In mẫu A5" at bounding box center [522, 75] width 52 height 18
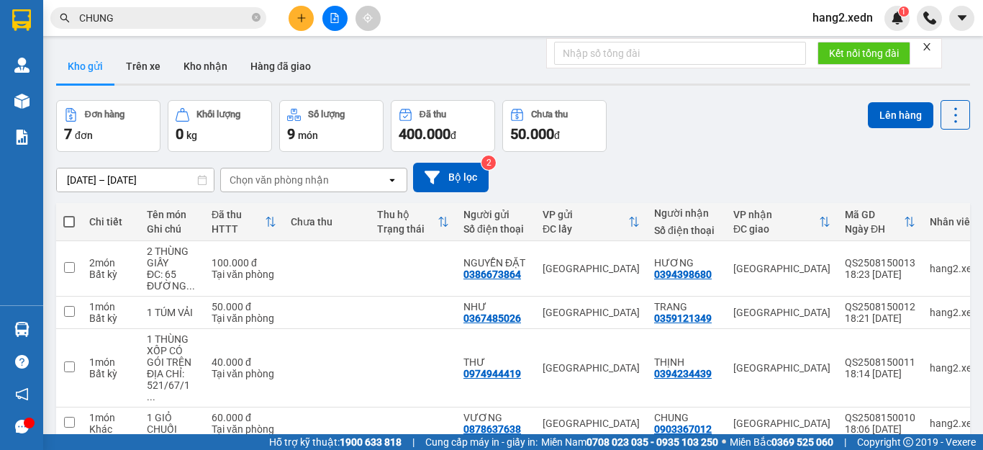
click at [394, 50] on div "Kho gửi Trên xe Kho nhận Hàng đã giao" at bounding box center [513, 68] width 914 height 38
click at [301, 19] on icon "plus" at bounding box center [301, 18] width 1 height 8
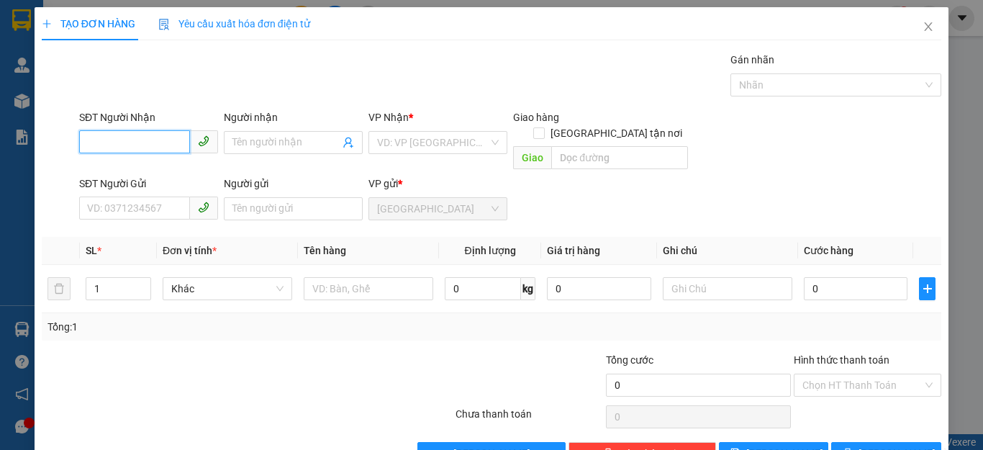
click at [85, 143] on input "SĐT Người Nhận" at bounding box center [134, 141] width 111 height 23
click at [107, 173] on div "0327324638 - THÙY" at bounding box center [146, 171] width 119 height 16
type input "0327324638"
type input "THÙY"
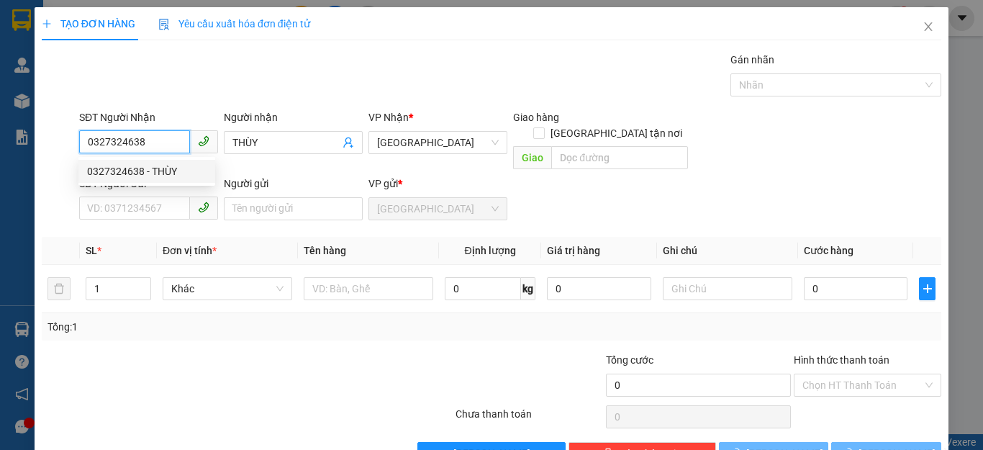
type input "90.000"
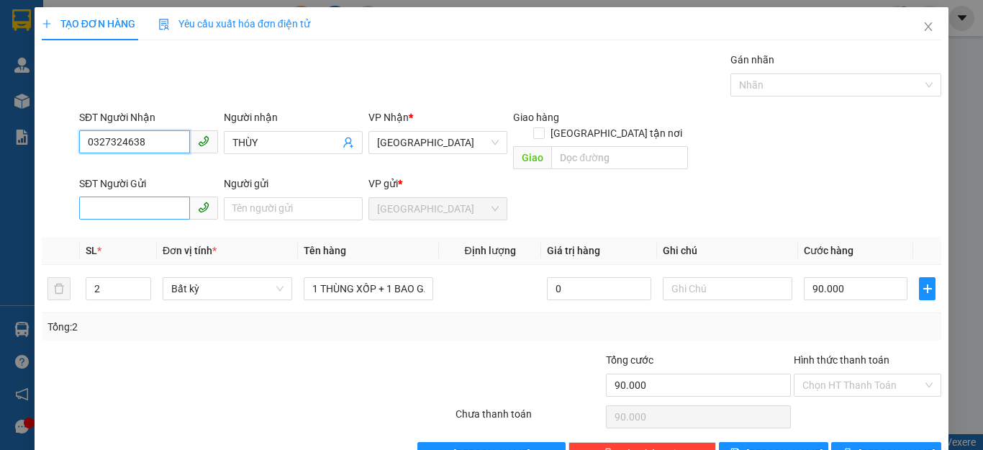
type input "0327324638"
click at [82, 196] on input "SĐT Người Gửi" at bounding box center [134, 207] width 111 height 23
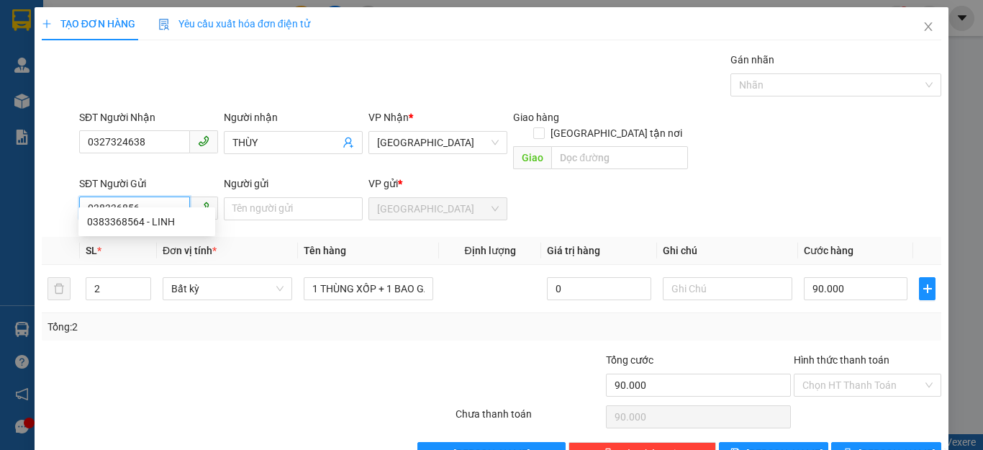
type input "0383368564"
click at [126, 217] on div "0383368564 - LINH" at bounding box center [146, 222] width 119 height 16
type input "LINH"
type input "390.000"
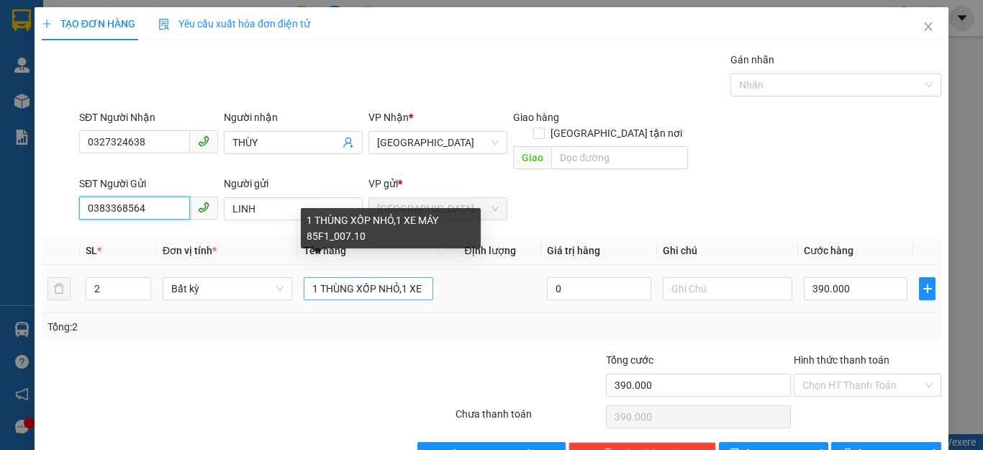
type input "0383368564"
click at [422, 277] on input "1 THÙNG XỐP NHỎ,1 XE MÁY 85F1_007.10" at bounding box center [369, 288] width 130 height 23
click at [419, 277] on input "1 THÙNG XỐP NHỎ,MÁY 85F1_007.10" at bounding box center [369, 288] width 130 height 23
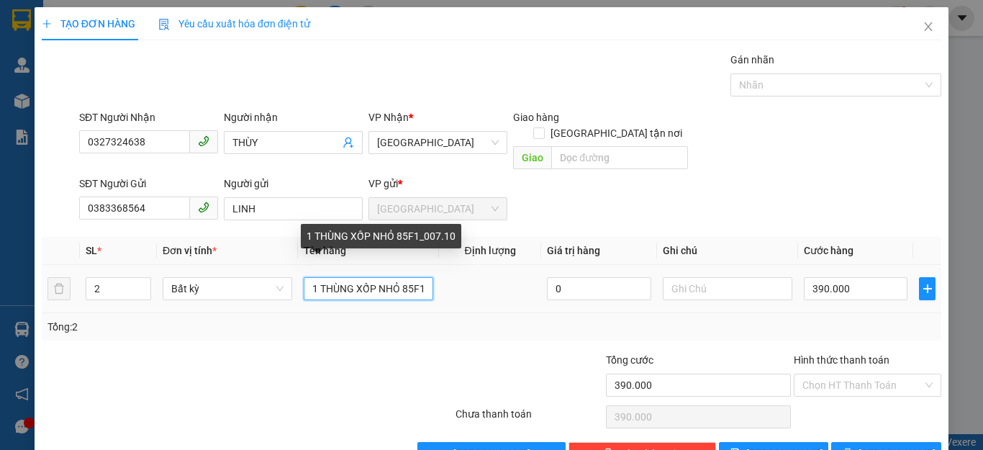
click at [419, 277] on input "1 THÙNG XỐP NHỎ 85F1_007.10" at bounding box center [369, 288] width 130 height 23
click at [419, 277] on input "1 THÙNG XỐP NHỎ 85F_007.10" at bounding box center [369, 288] width 130 height 23
click at [419, 277] on input "1 THÙNG XỐP NHỎ 007.10" at bounding box center [369, 288] width 130 height 23
click at [419, 277] on input "1 THÙNG XỐP NHỎ 10" at bounding box center [369, 288] width 130 height 23
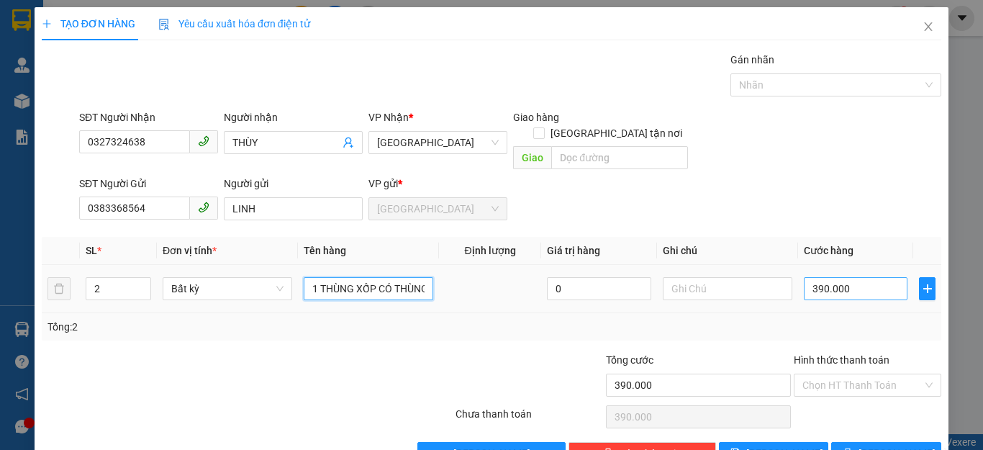
type input "1 THÙNG XỐP CÓ THÙNG GIẤY TRÊN"
click at [847, 277] on input "390.000" at bounding box center [856, 288] width 104 height 23
type input "0"
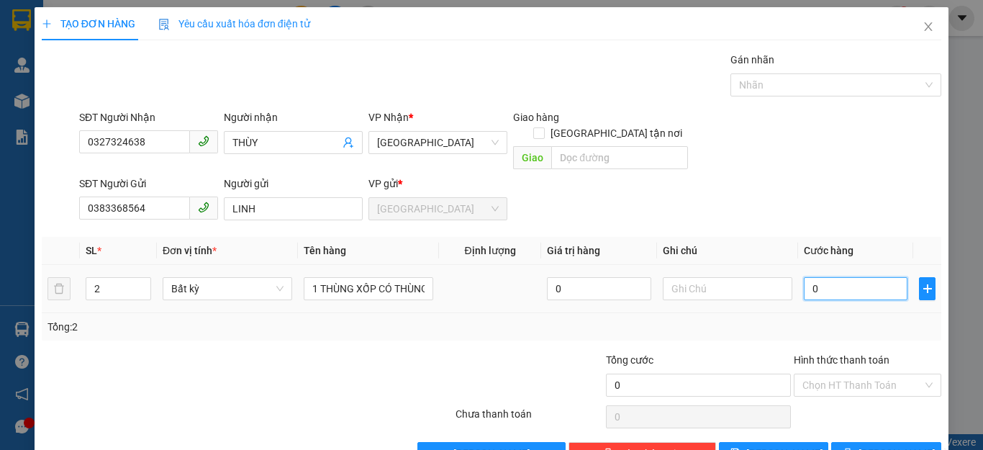
type input "6"
type input "06"
type input "60"
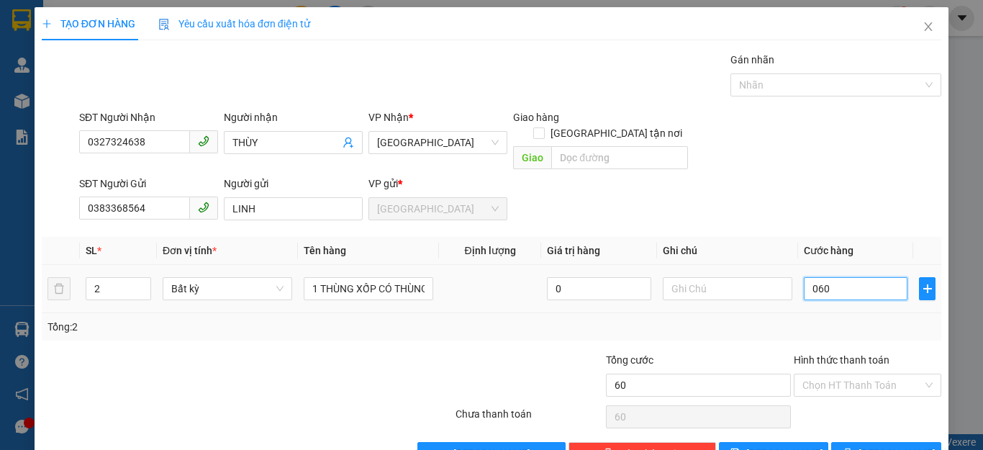
type input "060"
type input "60.000"
click at [878, 296] on td "60.000" at bounding box center [855, 289] width 115 height 48
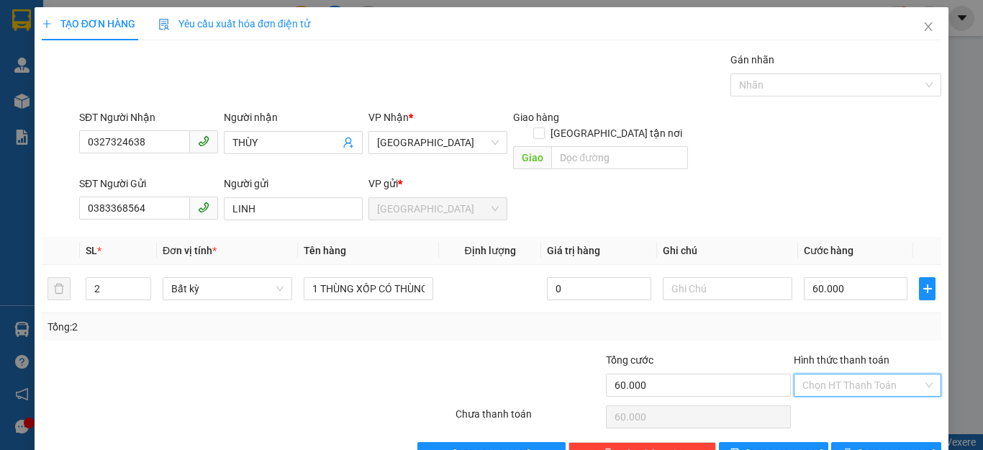
click at [875, 374] on input "Hình thức thanh toán" at bounding box center [862, 385] width 120 height 22
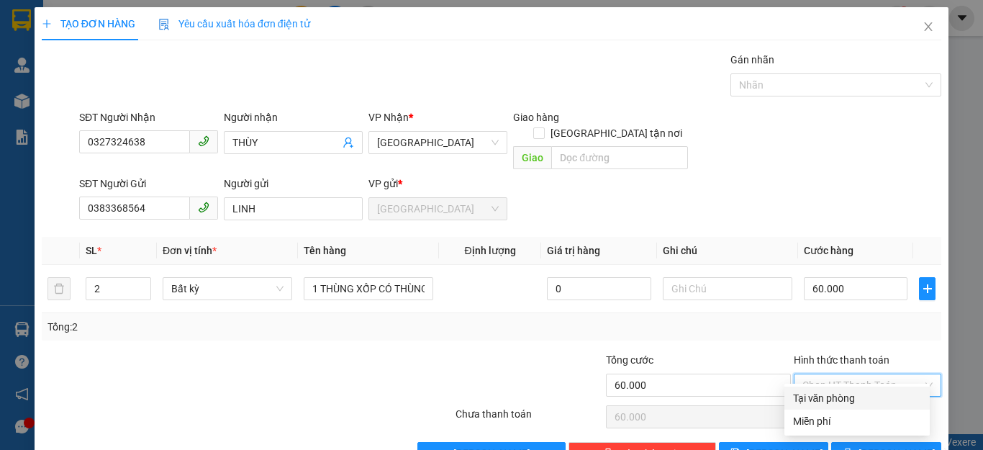
click at [828, 398] on div "Tại văn phòng" at bounding box center [857, 398] width 128 height 16
type input "0"
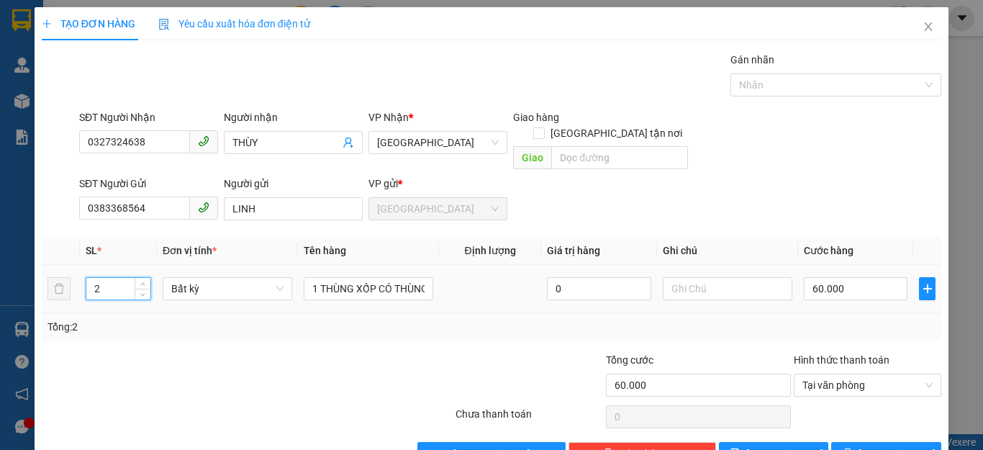
click at [103, 278] on input "2" at bounding box center [118, 289] width 64 height 22
type input "1"
type input "0"
click at [846, 442] on button "[PERSON_NAME] và In" at bounding box center [886, 453] width 110 height 23
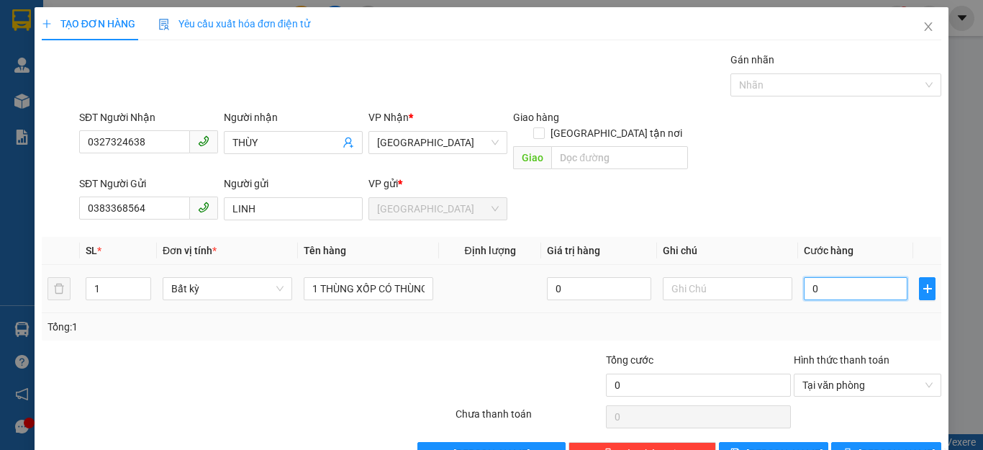
click at [816, 277] on input "0" at bounding box center [856, 288] width 104 height 23
type input "6"
type input "60"
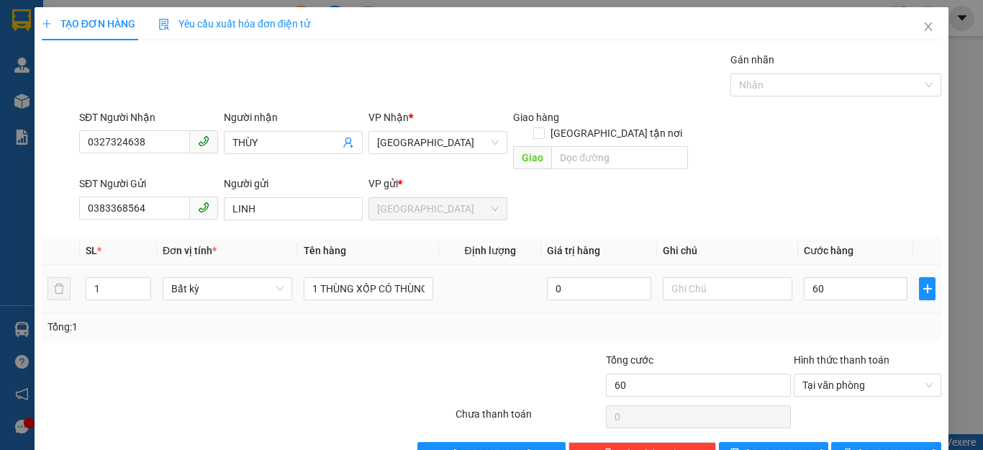
type input "60.000"
click at [826, 296] on td "60.000" at bounding box center [855, 289] width 115 height 48
click at [853, 448] on icon "printer" at bounding box center [847, 452] width 9 height 9
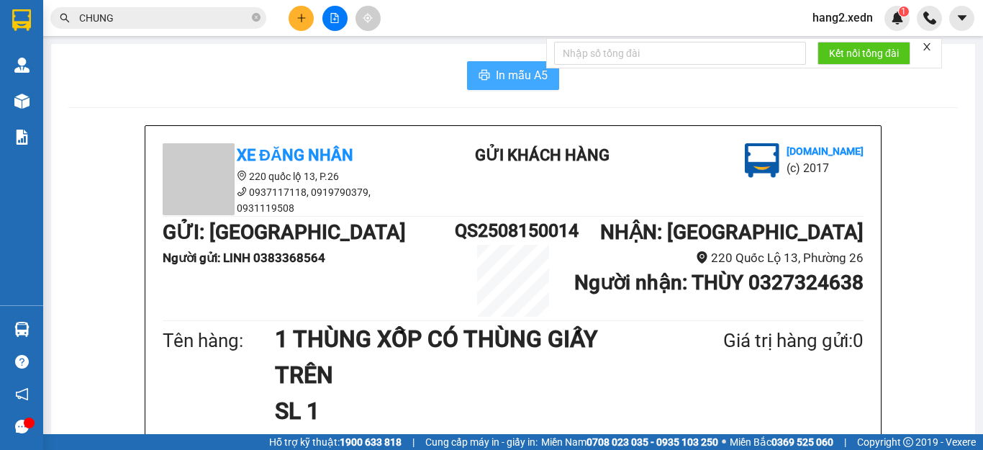
click at [487, 78] on button "In mẫu A5" at bounding box center [513, 75] width 92 height 29
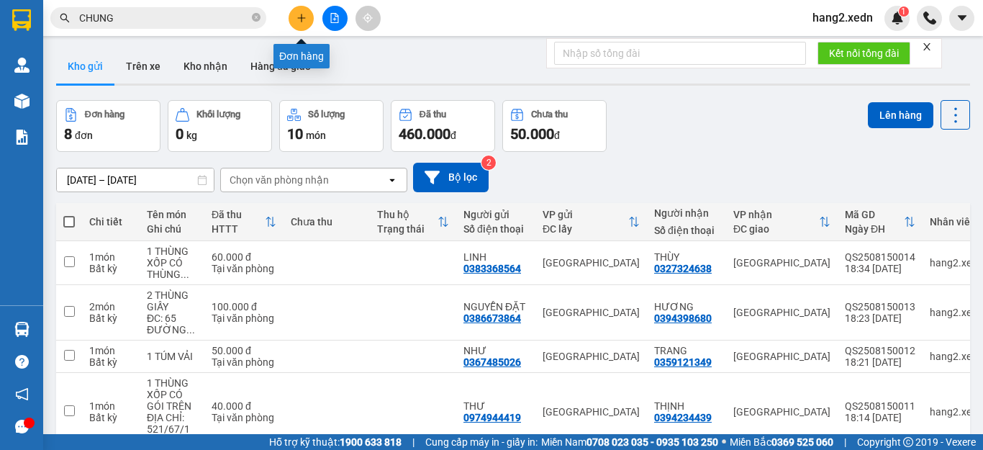
click at [294, 12] on button at bounding box center [301, 18] width 25 height 25
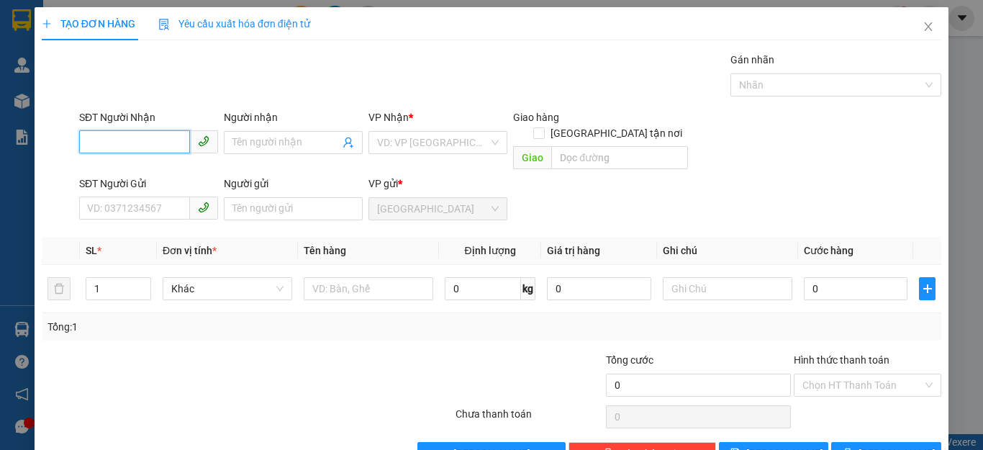
click at [86, 142] on input "SĐT Người Nhận" at bounding box center [134, 141] width 111 height 23
click at [119, 169] on div "0932487293 - HỒNG" at bounding box center [146, 171] width 119 height 16
type input "0932487293"
type input "HỒNG"
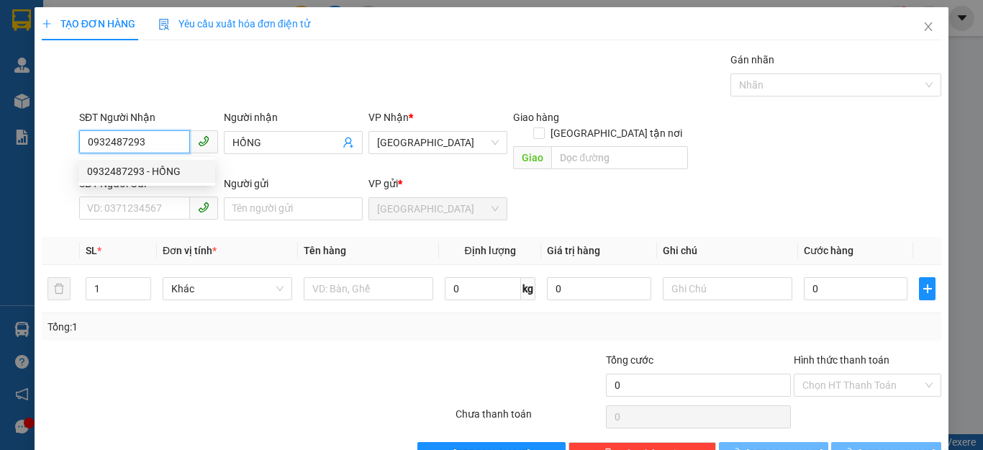
type input "50.000"
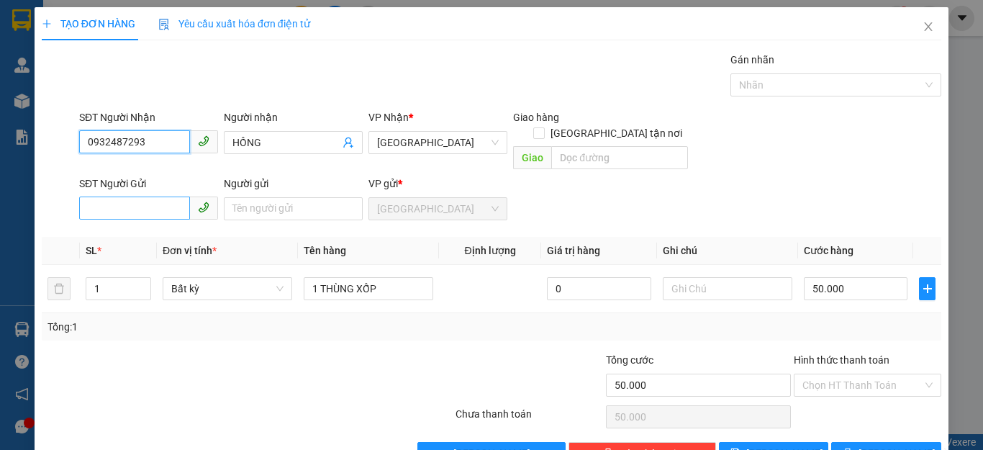
type input "0932487293"
click at [94, 196] on input "SĐT Người Gửi" at bounding box center [134, 207] width 111 height 23
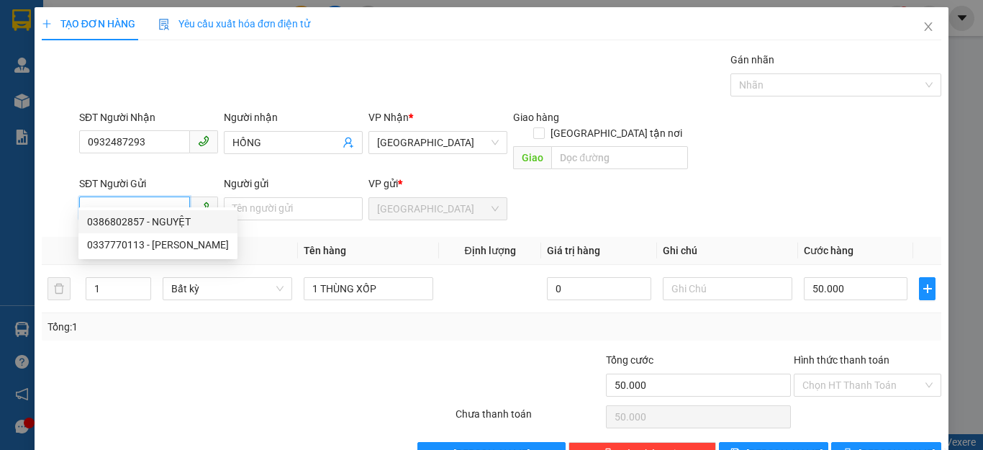
click at [121, 220] on div "0386802857 - NGUYỆT" at bounding box center [158, 222] width 142 height 16
type input "0386802857"
type input "NGUYỆT"
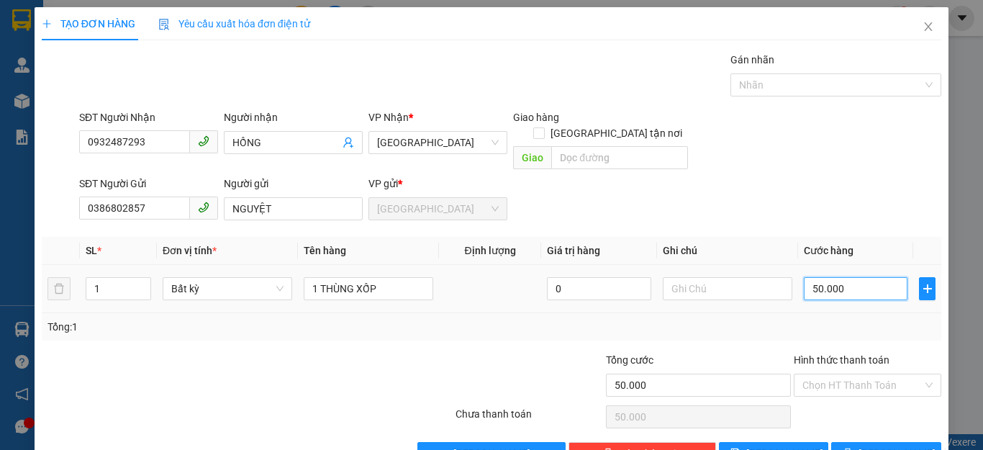
click at [839, 277] on input "50.000" at bounding box center [856, 288] width 104 height 23
type input "0"
type input "4"
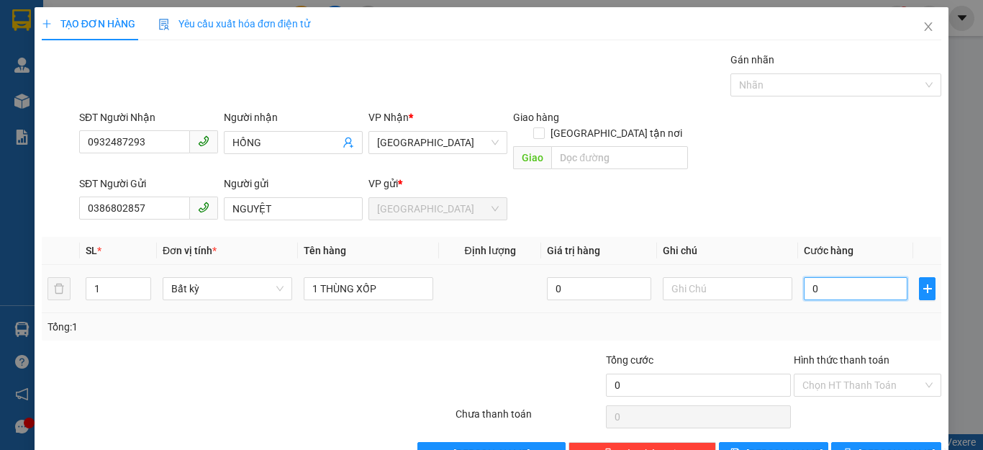
type input "4"
type input "04"
type input "40"
type input "040"
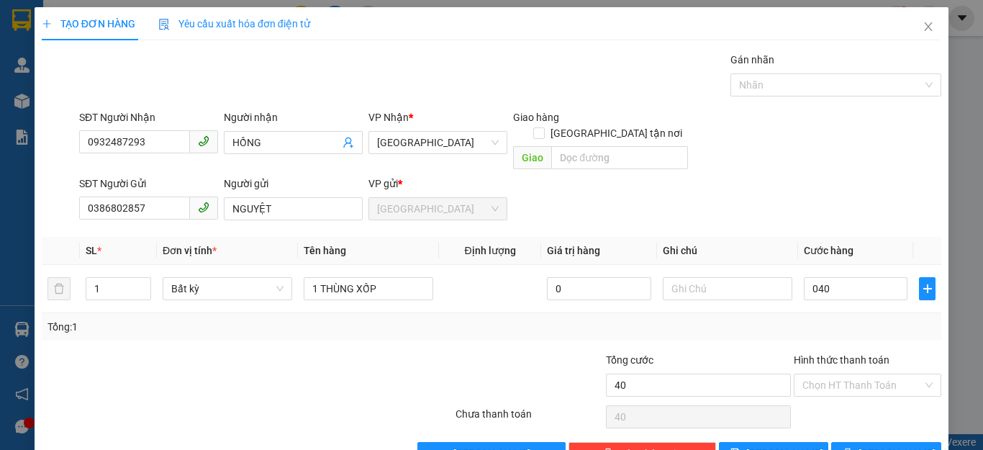
type input "40.000"
click at [870, 313] on div "Tổng: 1" at bounding box center [491, 326] width 899 height 27
click at [874, 374] on input "Hình thức thanh toán" at bounding box center [862, 385] width 120 height 22
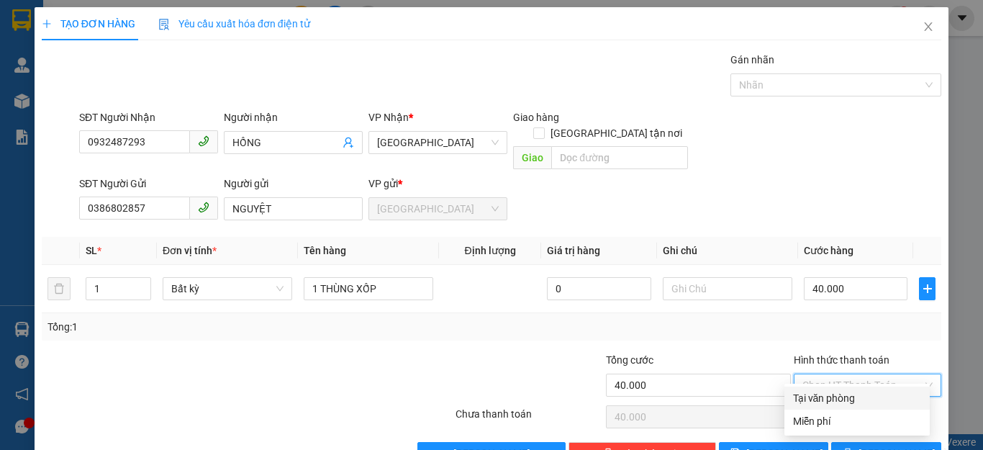
click at [839, 401] on div "Tại văn phòng" at bounding box center [857, 398] width 128 height 16
type input "0"
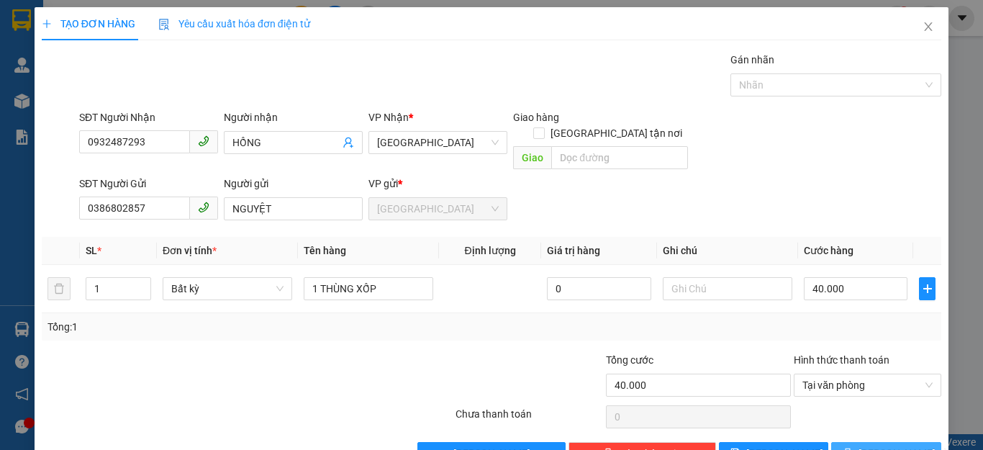
click at [852, 448] on icon "printer" at bounding box center [847, 452] width 9 height 9
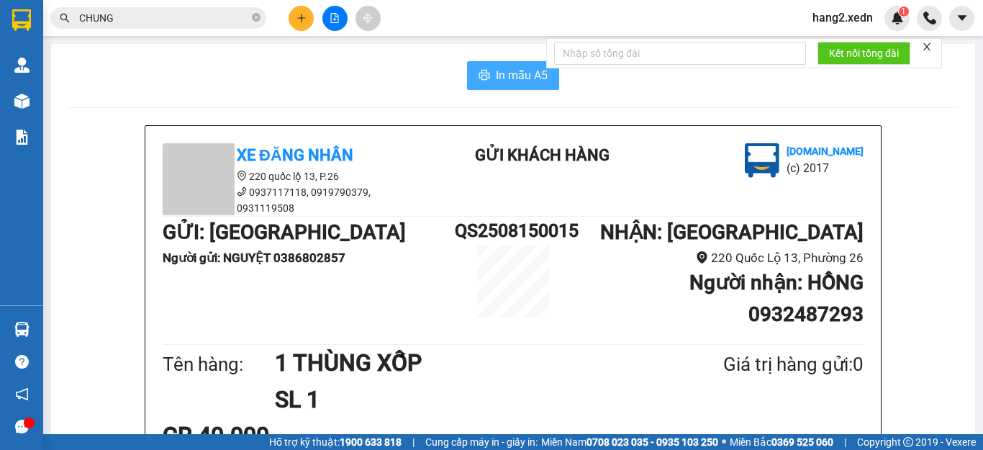
click at [503, 74] on span "In mẫu A5" at bounding box center [522, 75] width 52 height 18
